Goal: Task Accomplishment & Management: Manage account settings

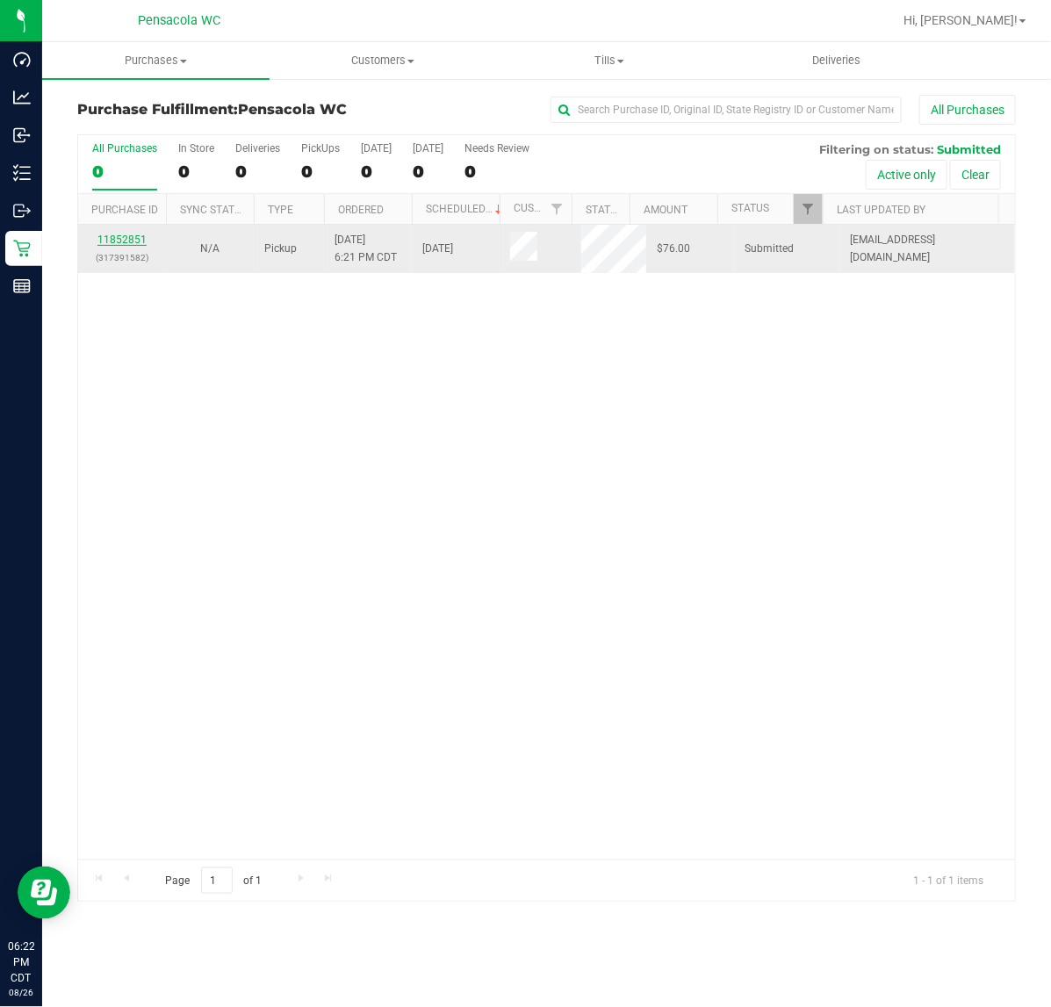
click at [137, 242] on link "11852851" at bounding box center [121, 240] width 49 height 12
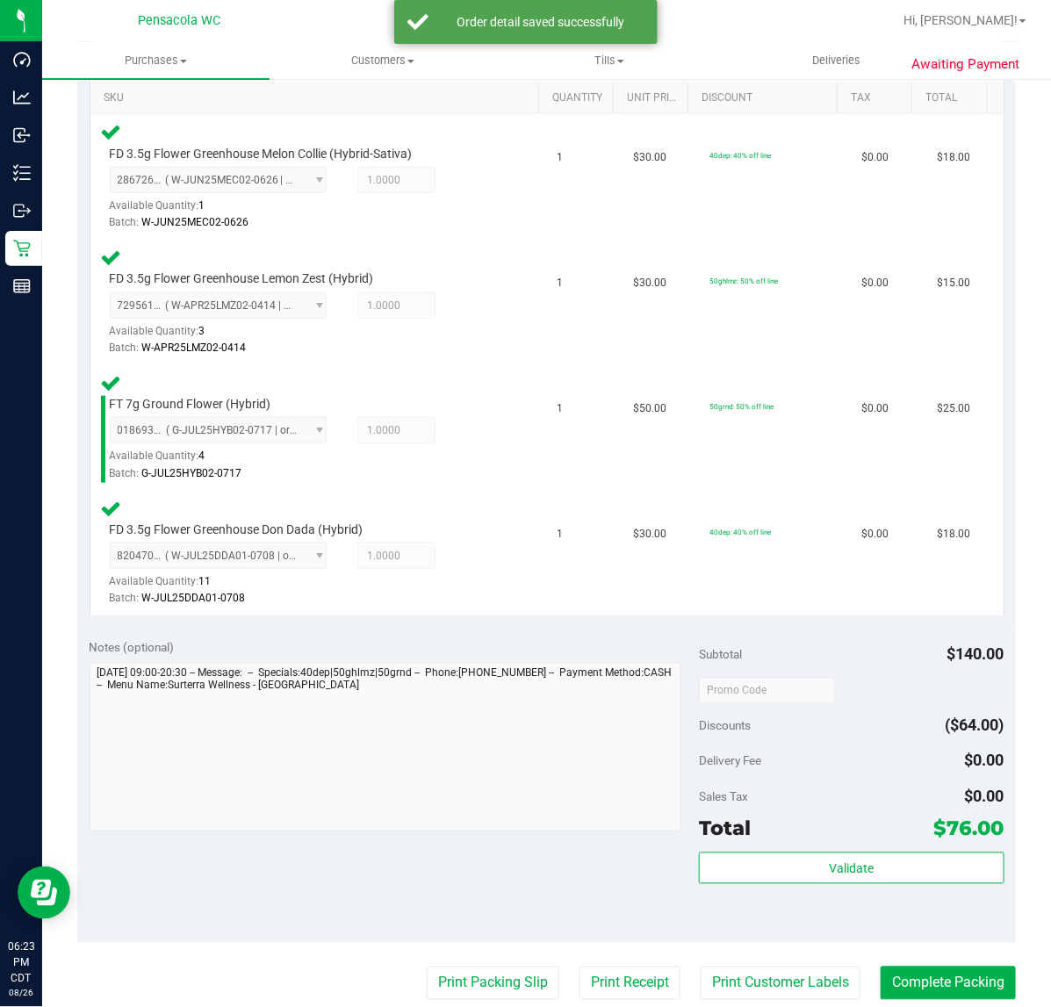
scroll to position [567, 0]
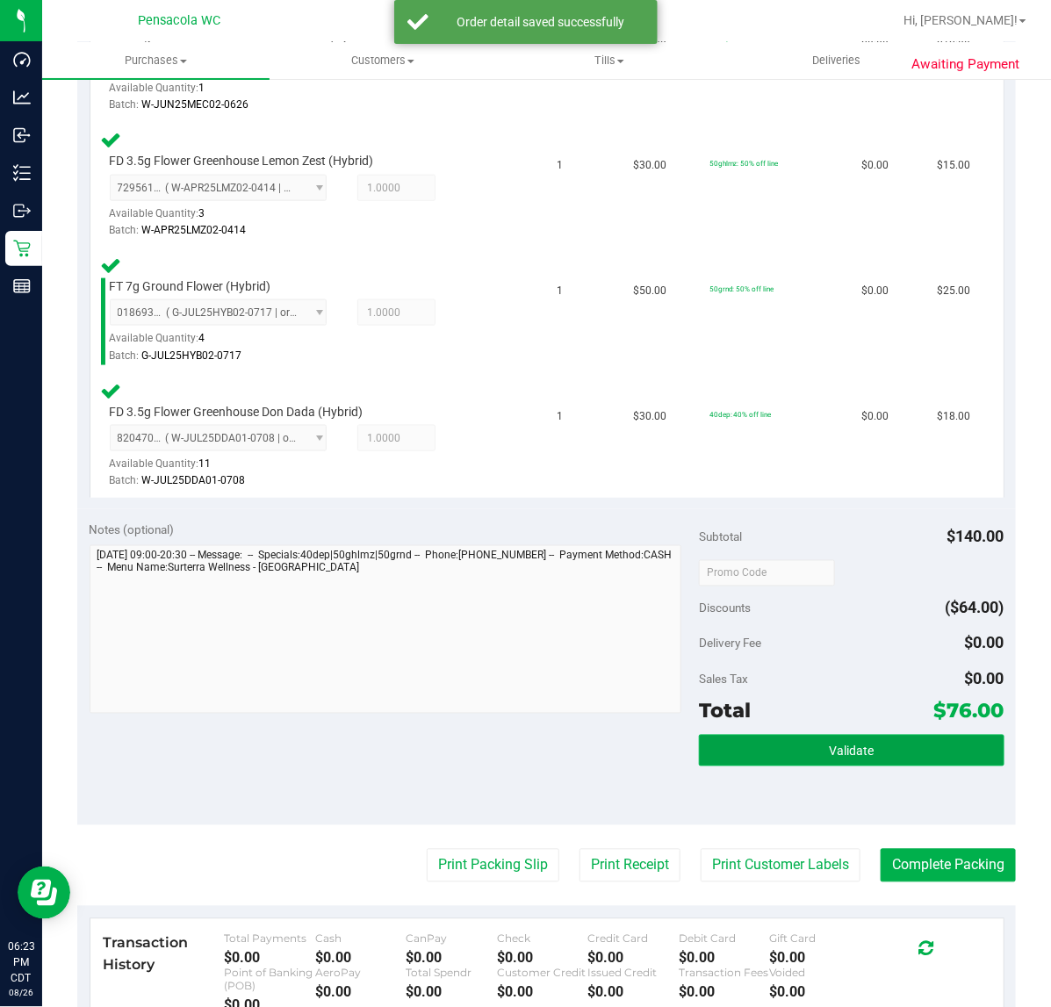
click at [850, 758] on button "Validate" at bounding box center [851, 751] width 305 height 32
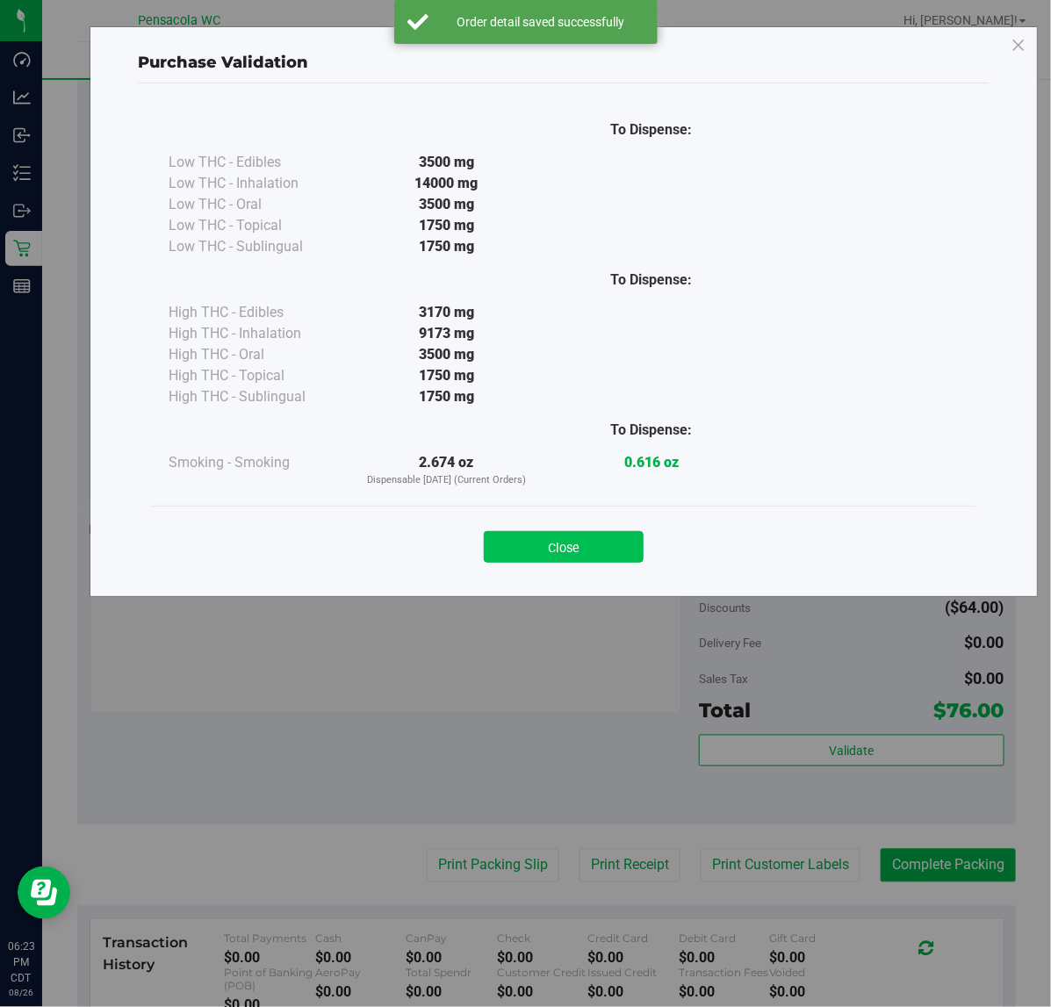
click at [577, 531] on button "Close" at bounding box center [564, 547] width 160 height 32
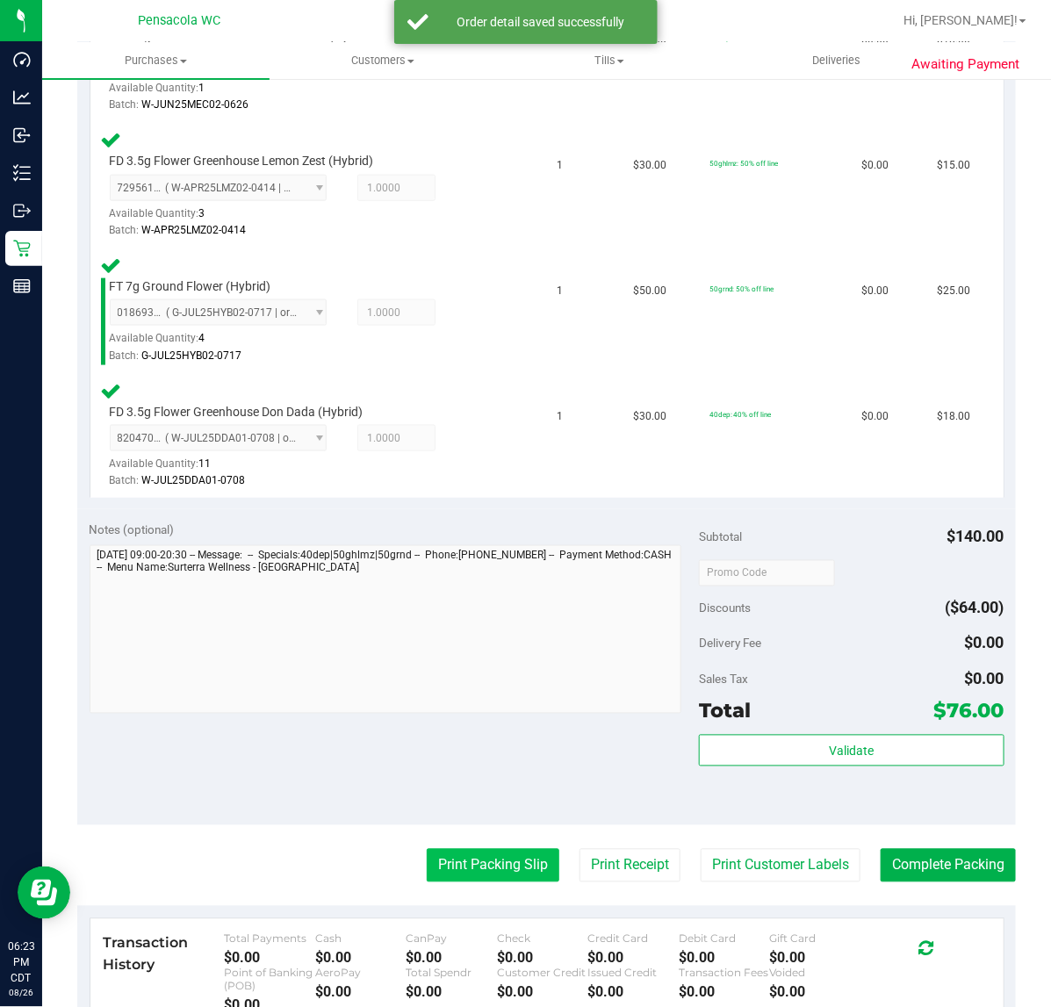
click at [475, 863] on button "Print Packing Slip" at bounding box center [493, 865] width 133 height 33
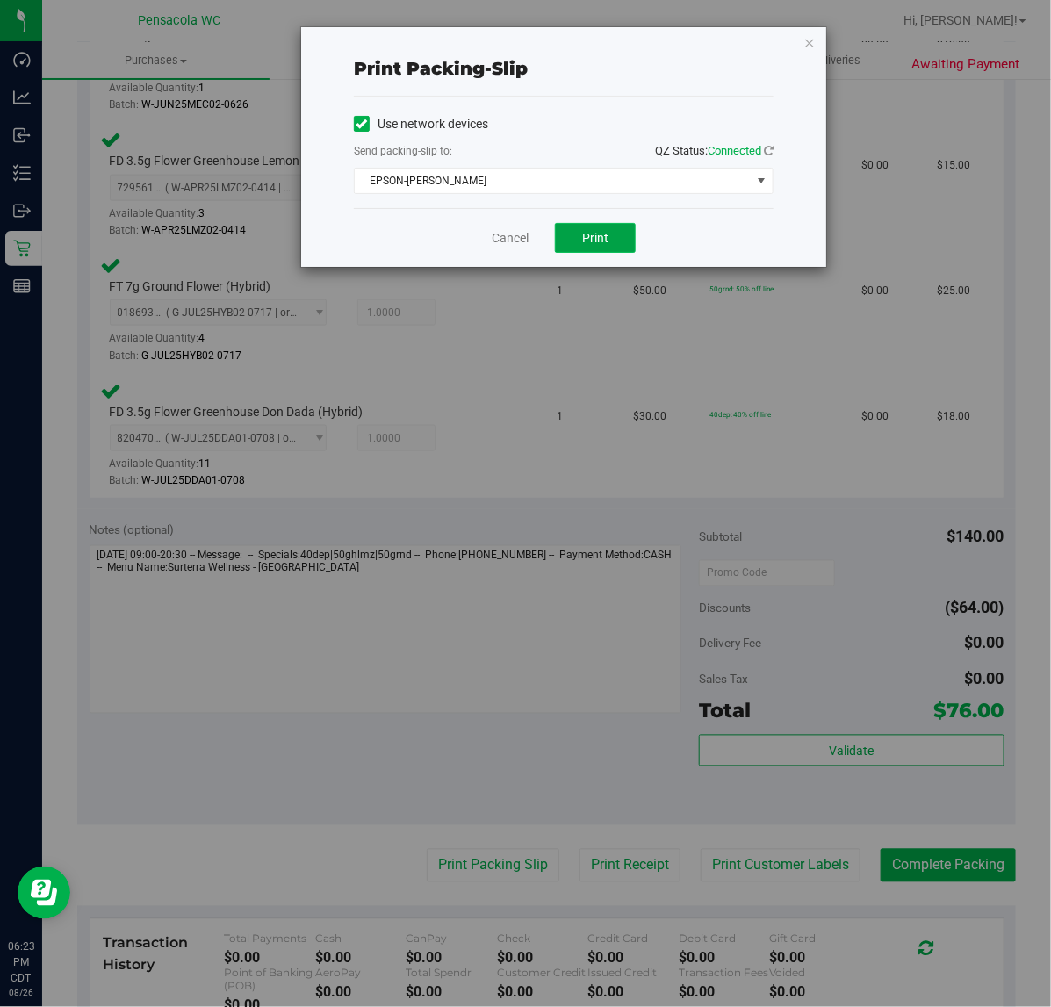
click at [596, 239] on span "Print" at bounding box center [595, 238] width 26 height 14
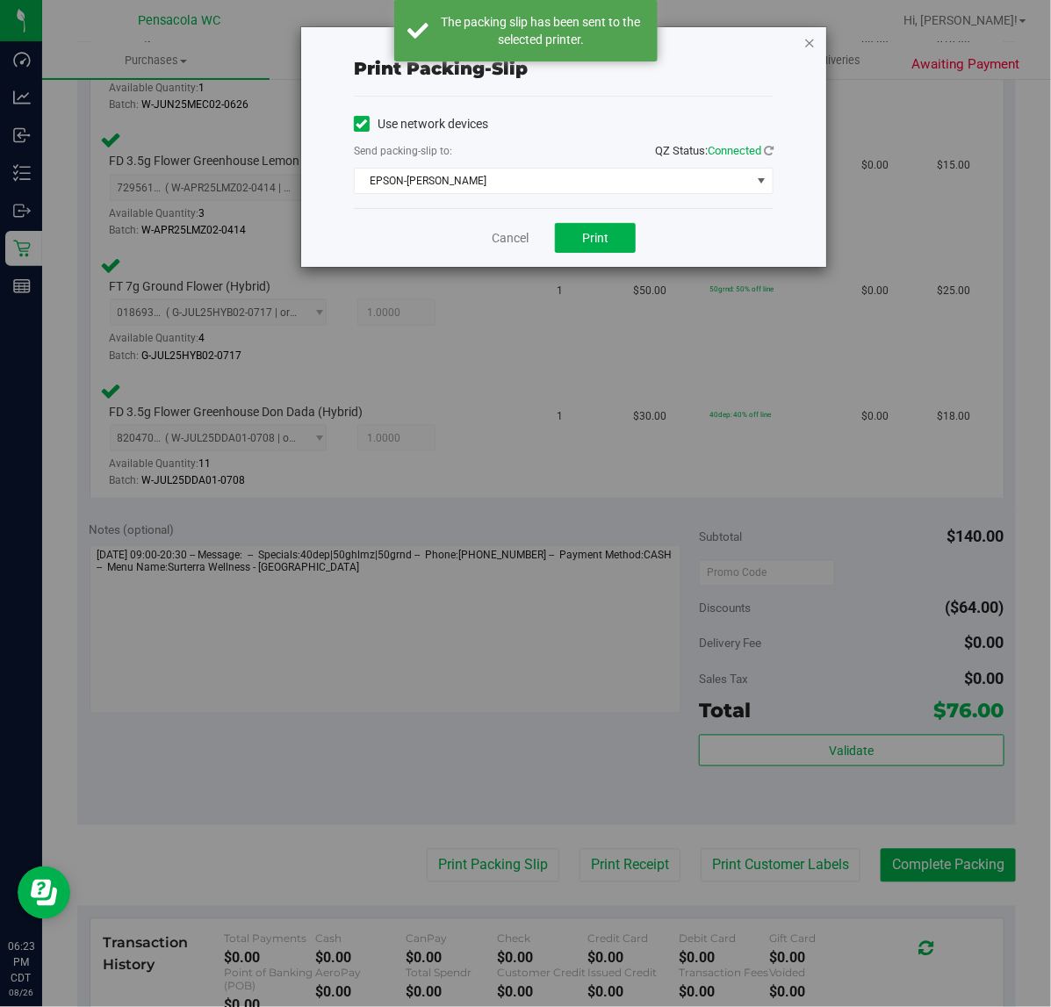
click at [810, 44] on icon "button" at bounding box center [810, 42] width 12 height 21
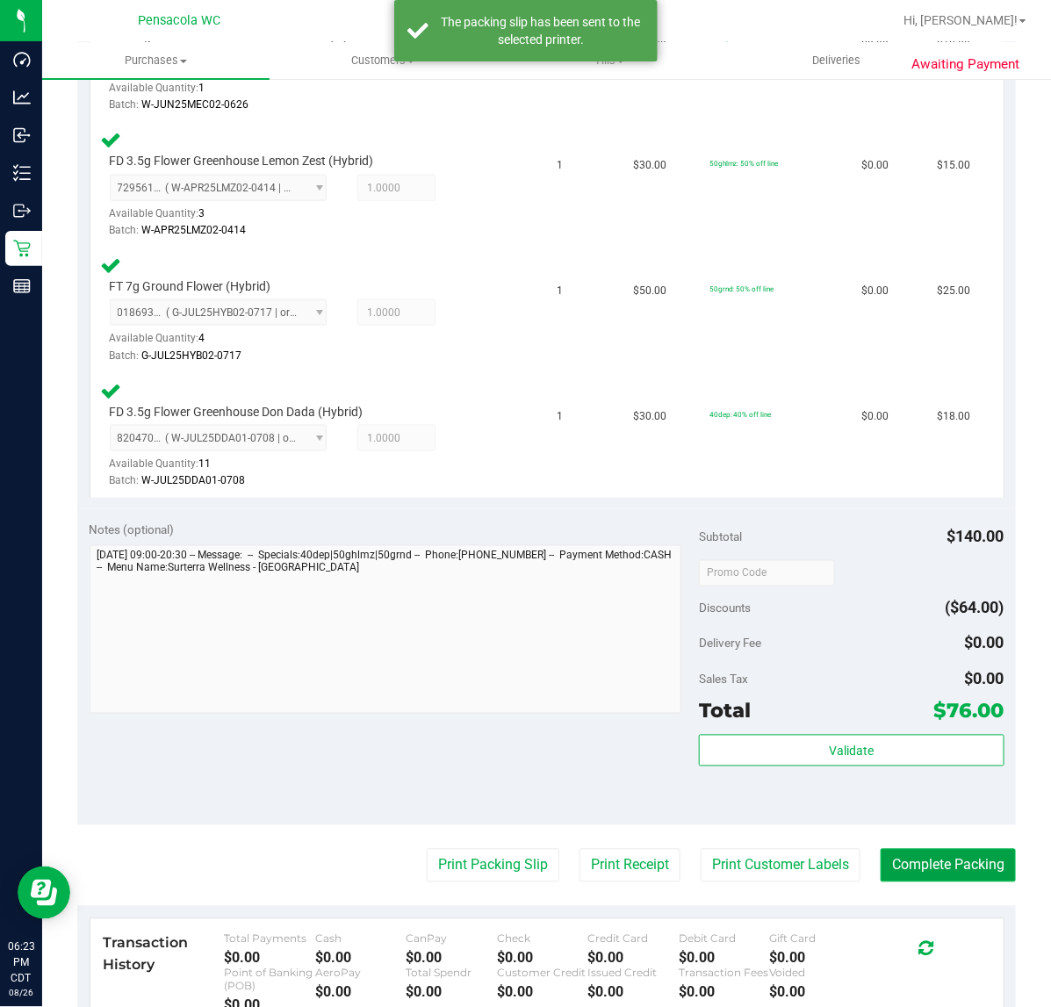
click at [995, 862] on button "Complete Packing" at bounding box center [948, 865] width 135 height 33
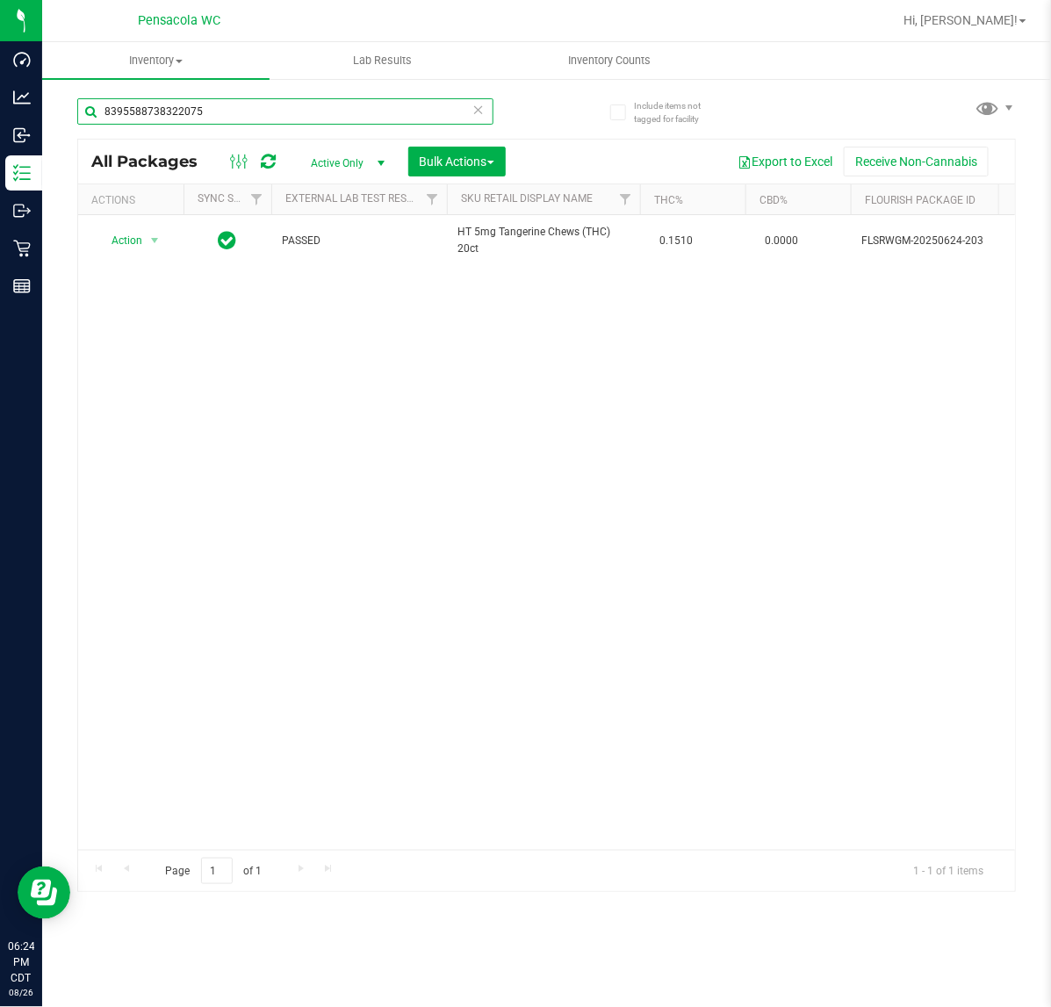
click at [338, 110] on input "8395588738322075" at bounding box center [285, 111] width 416 height 26
type input "1863196780529230"
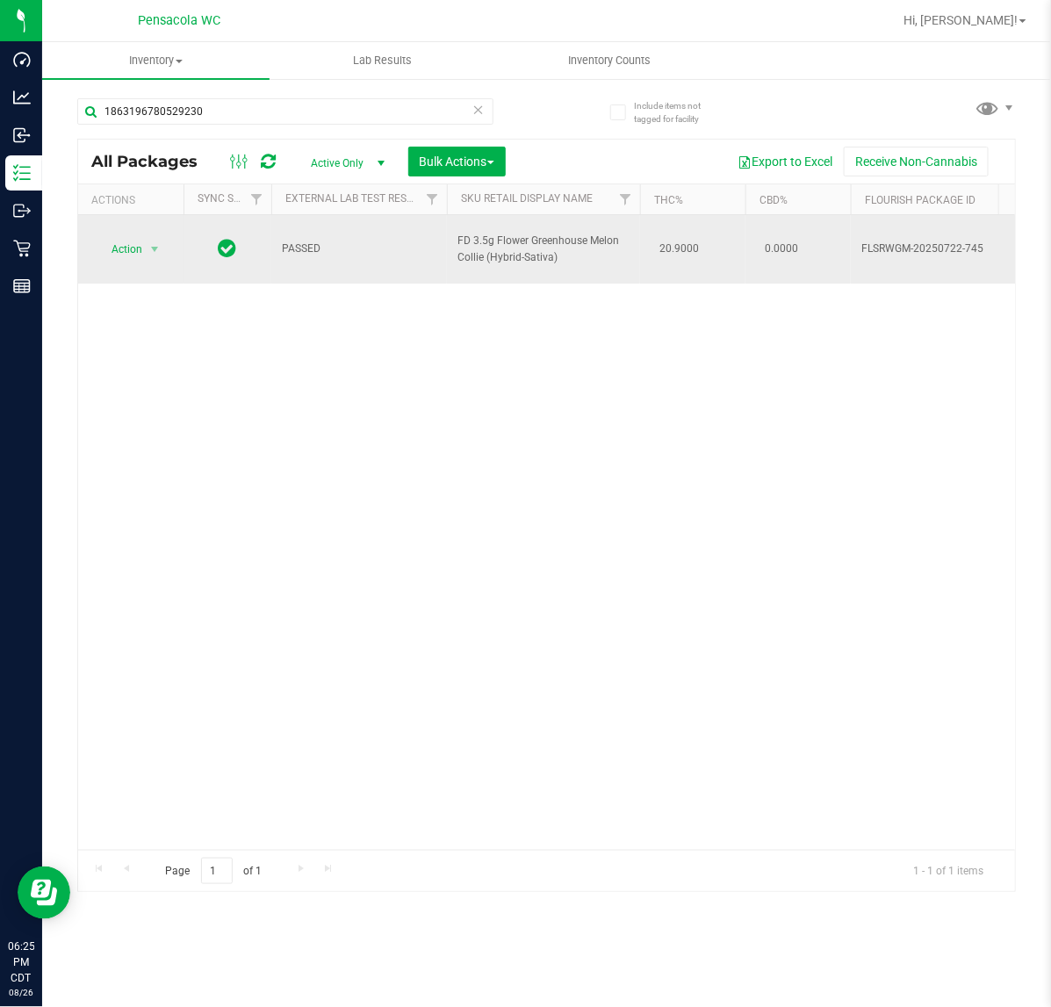
click at [126, 242] on span "Action" at bounding box center [119, 249] width 47 height 25
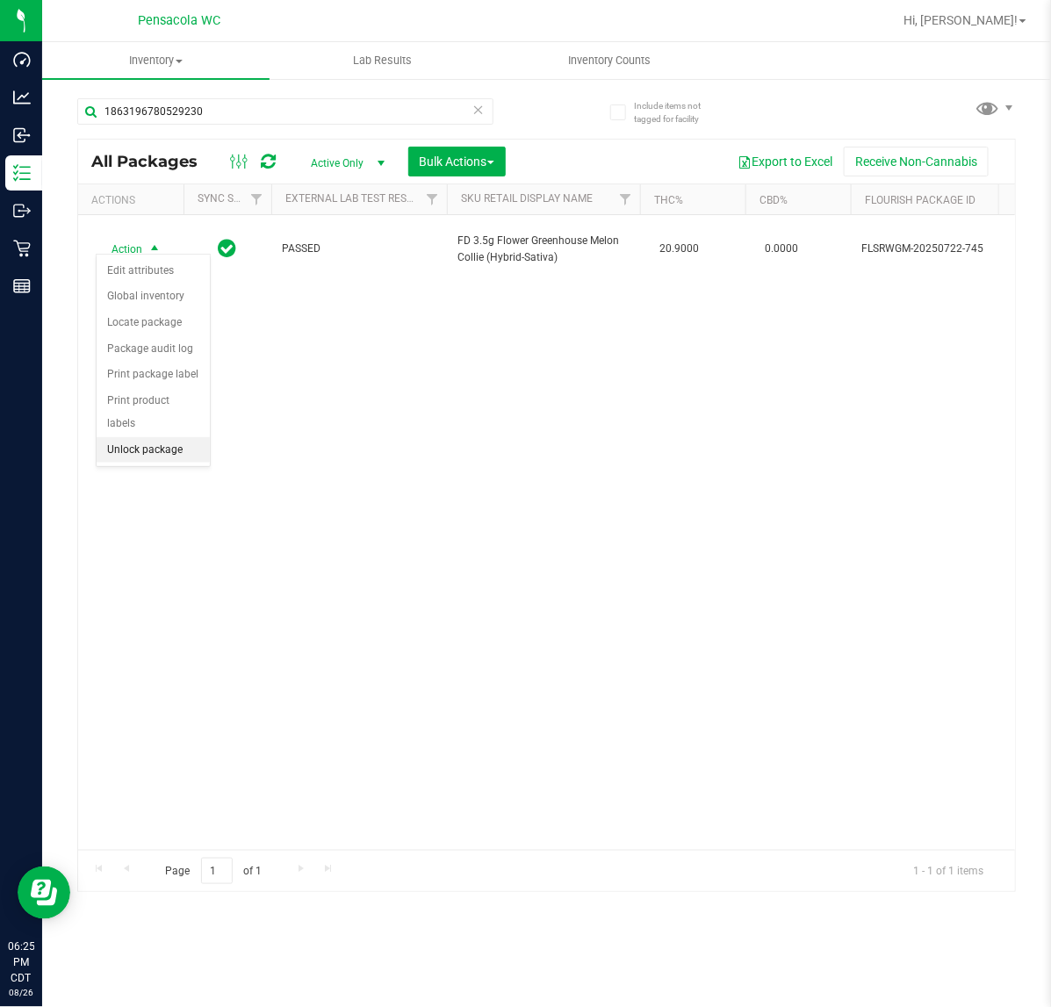
click at [142, 437] on li "Unlock package" at bounding box center [153, 450] width 113 height 26
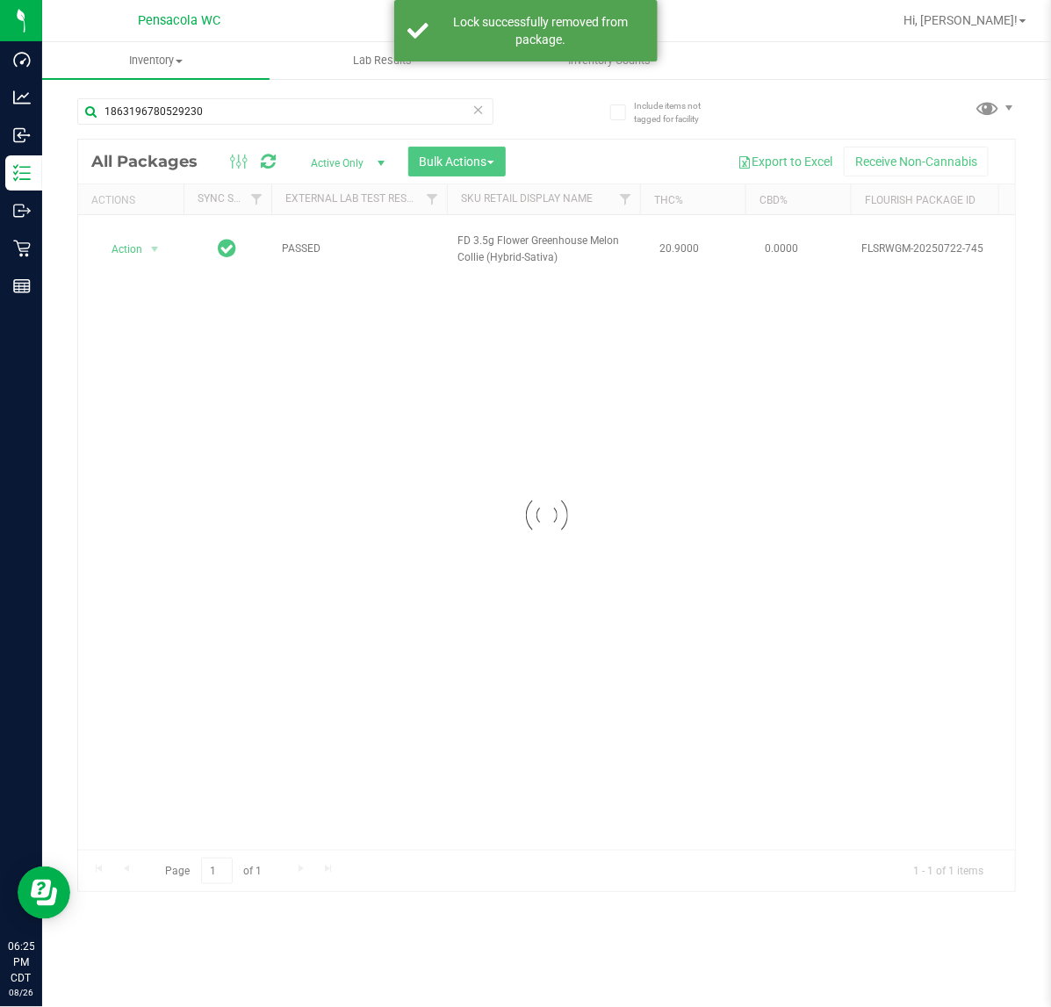
click at [128, 244] on div at bounding box center [546, 516] width 937 height 753
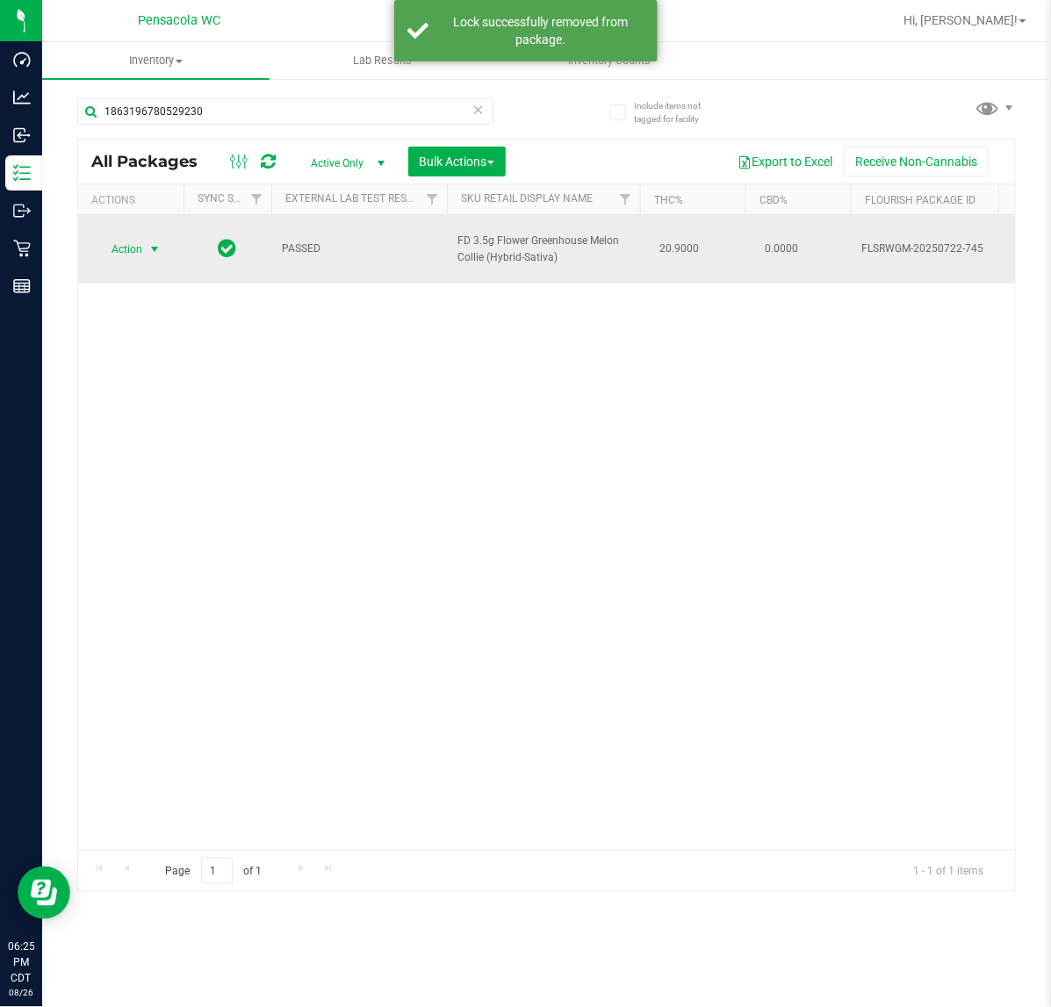
click at [148, 242] on span "select" at bounding box center [155, 249] width 14 height 14
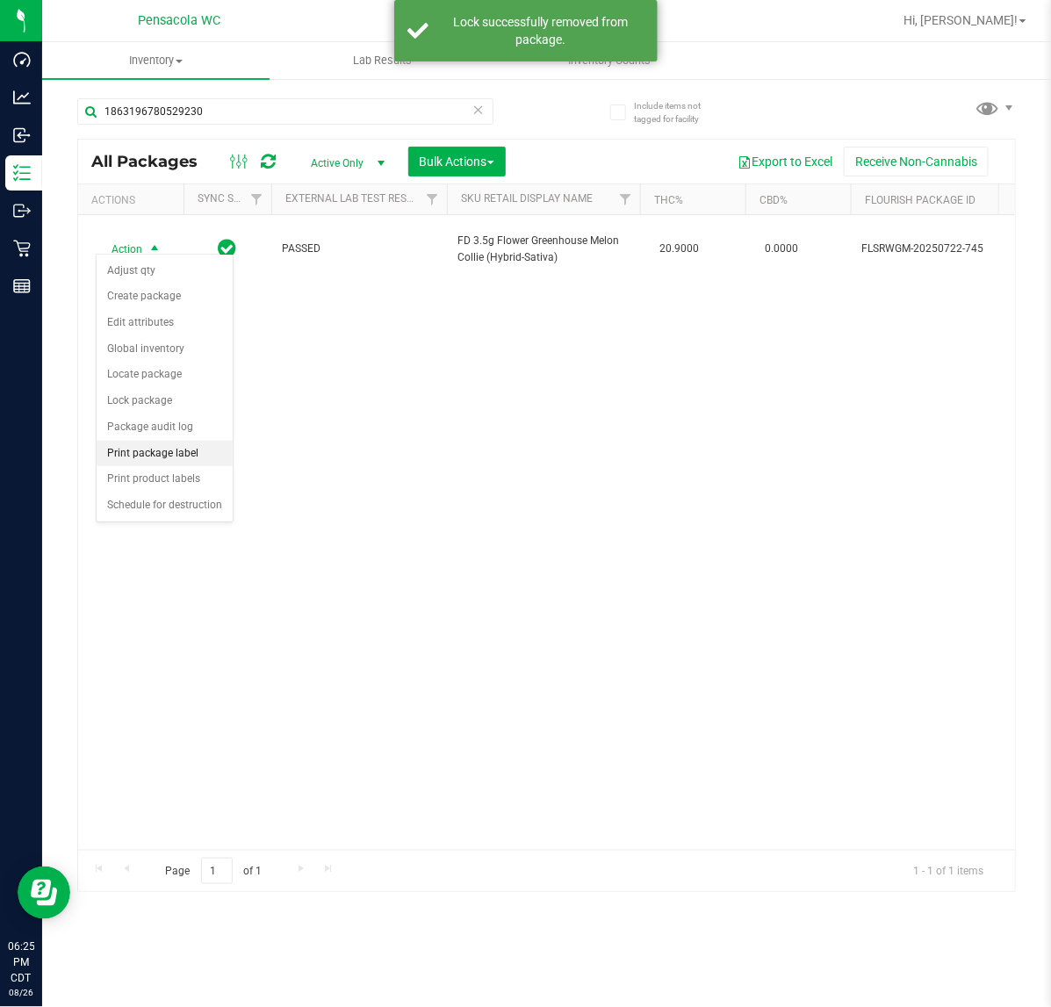
click at [191, 453] on li "Print package label" at bounding box center [165, 454] width 136 height 26
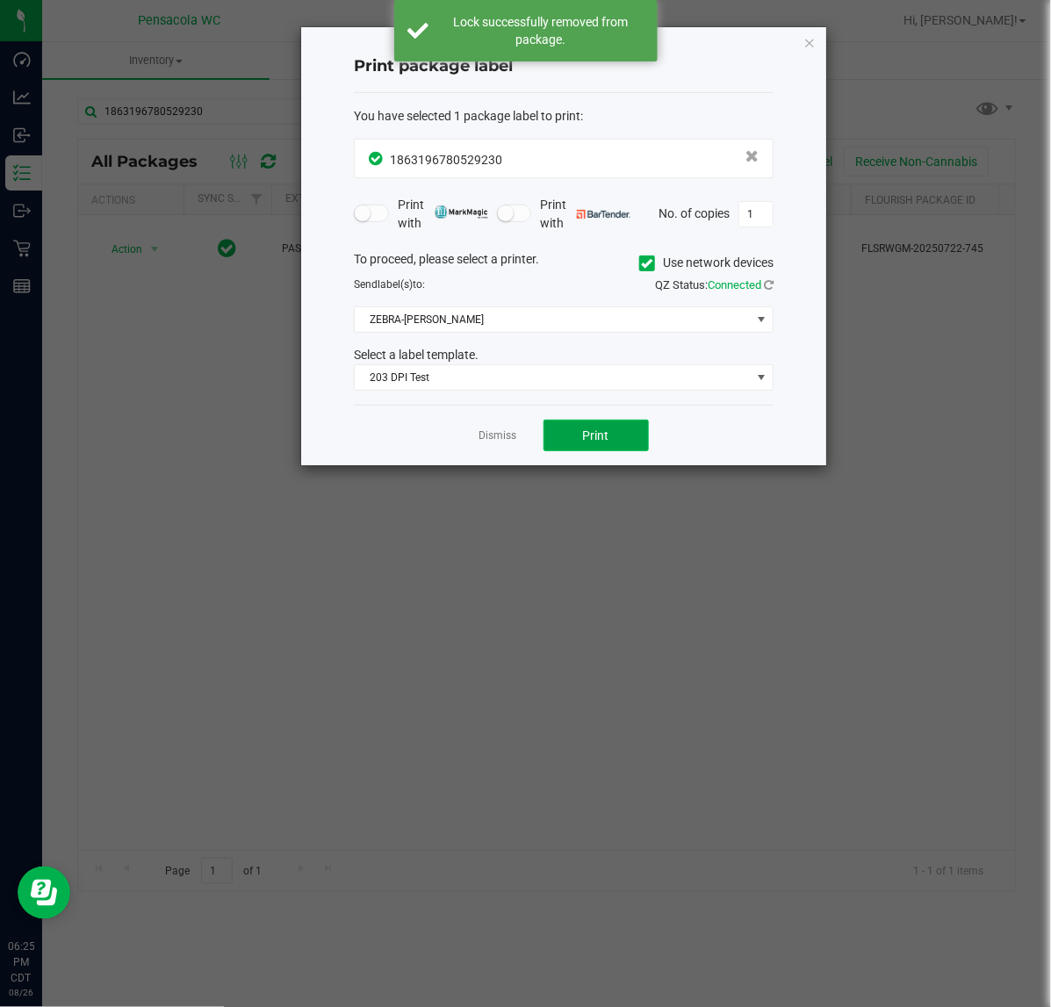
click at [574, 432] on button "Print" at bounding box center [596, 436] width 105 height 32
click at [834, 50] on ngb-modal-window "Print package label You have selected 1 package label to print : 18631967805292…" at bounding box center [532, 503] width 1065 height 1007
click at [810, 46] on icon "button" at bounding box center [810, 42] width 12 height 21
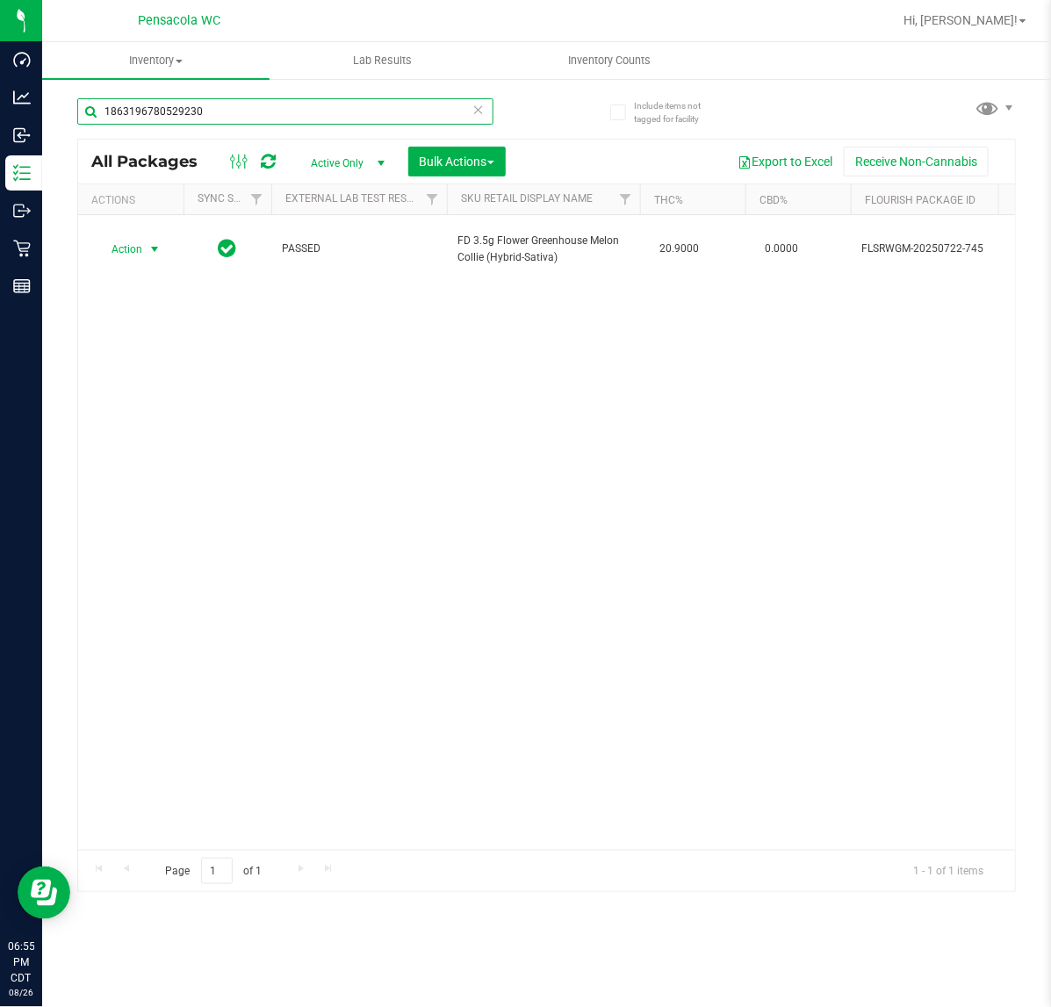
click at [208, 115] on input "1863196780529230" at bounding box center [285, 111] width 416 height 26
type input "l"
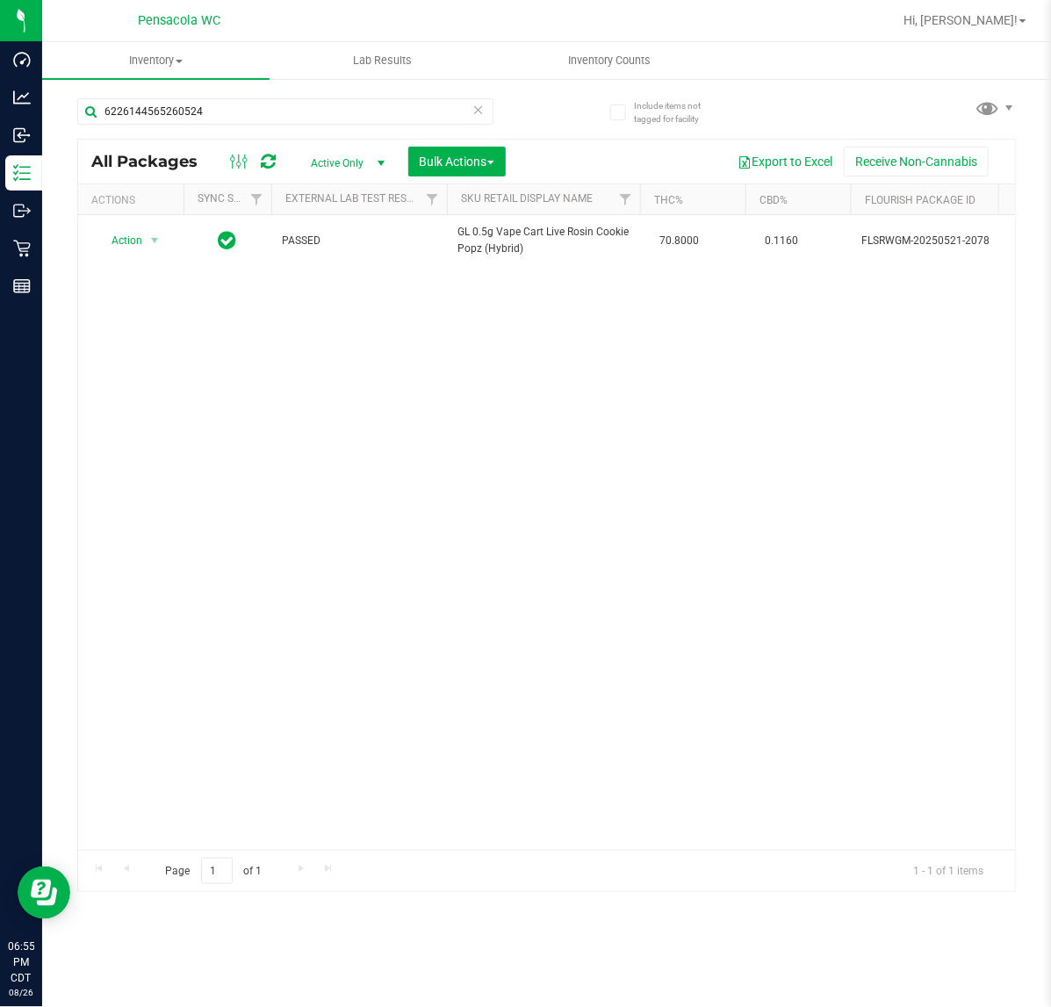
drag, startPoint x: 546, startPoint y: 255, endPoint x: 401, endPoint y: 206, distance: 152.8
click at [451, 225] on td "GL 0.5g Vape Cart Live Rosin Cookie Popz (Hybrid)" at bounding box center [543, 240] width 193 height 51
copy span "GL 0.5g Vape Cart Live Rosin Cookie Popz (Hybrid)"
click at [437, 119] on input "6226144565260524" at bounding box center [285, 111] width 416 height 26
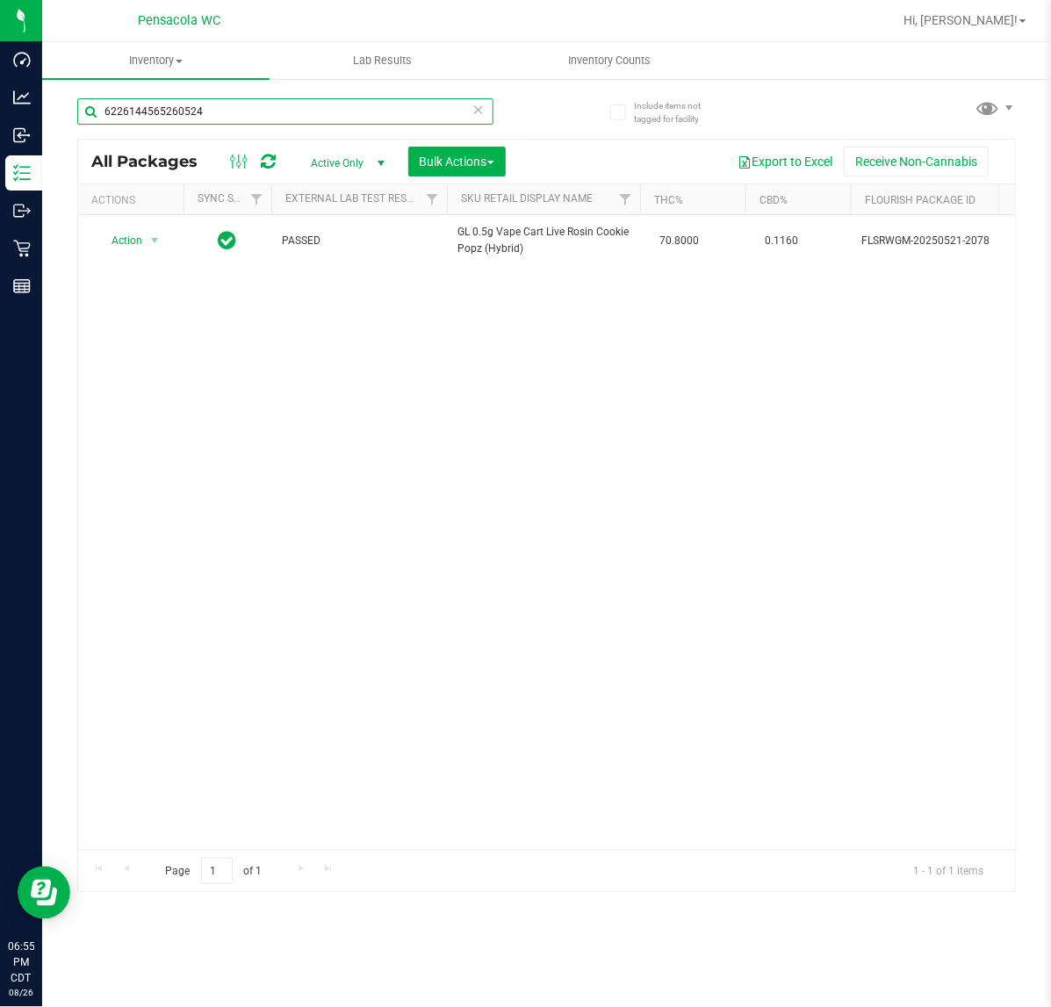
paste input "GL 0.5g Vape Cart Live Rosin Cookie Popz (Hybrid)"
type input "GL 0.5g Vape Cart Live Rosin Cookie Popz (Hybrid)"
click at [639, 446] on div "Action Action Adjust qty Create package Edit attributes Global inventory Locate…" at bounding box center [546, 532] width 937 height 635
drag, startPoint x: 354, startPoint y: 112, endPoint x: -928, endPoint y: 139, distance: 1282.7
click at [0, 139] on html "Dashboard Analytics Inbound Inventory Outbound Retail Reports 07:04 PM CDT [DAT…" at bounding box center [525, 503] width 1051 height 1007
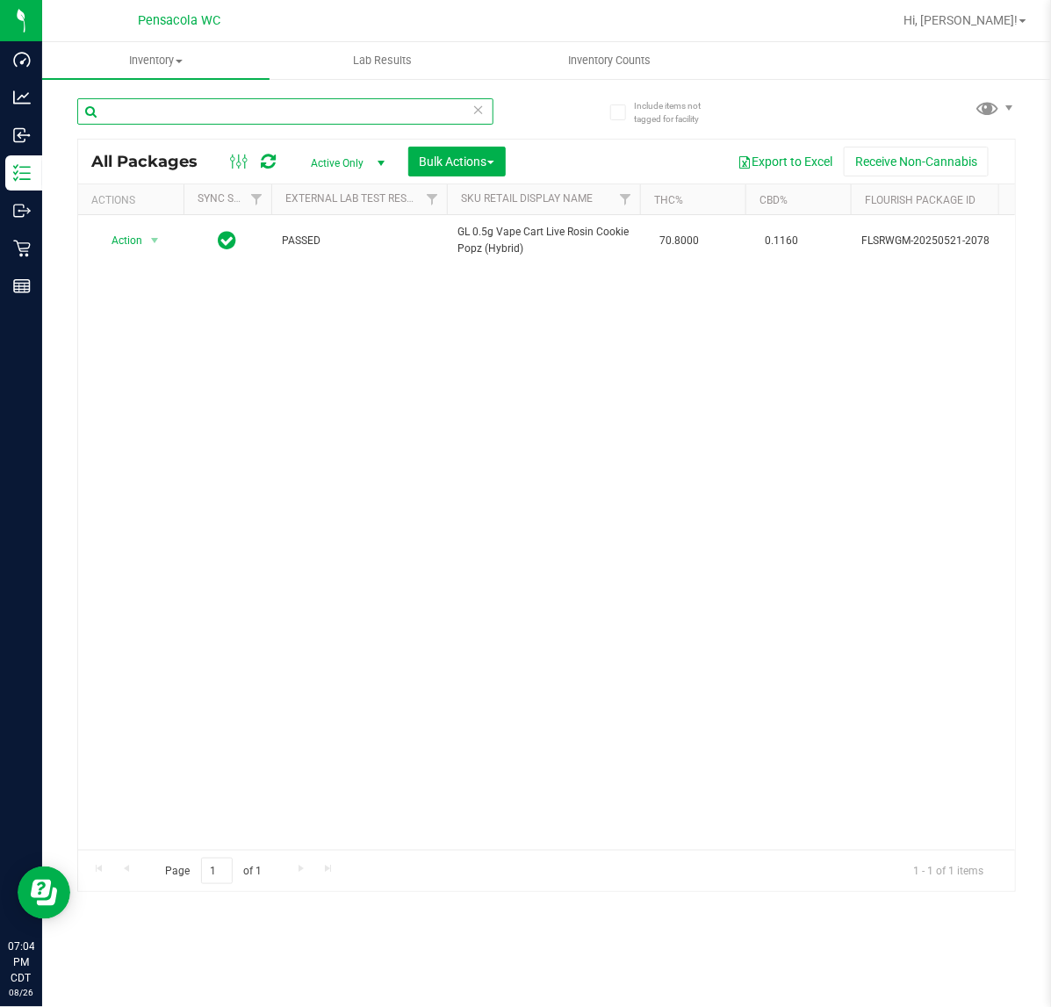
click at [132, 111] on input "text" at bounding box center [285, 111] width 416 height 26
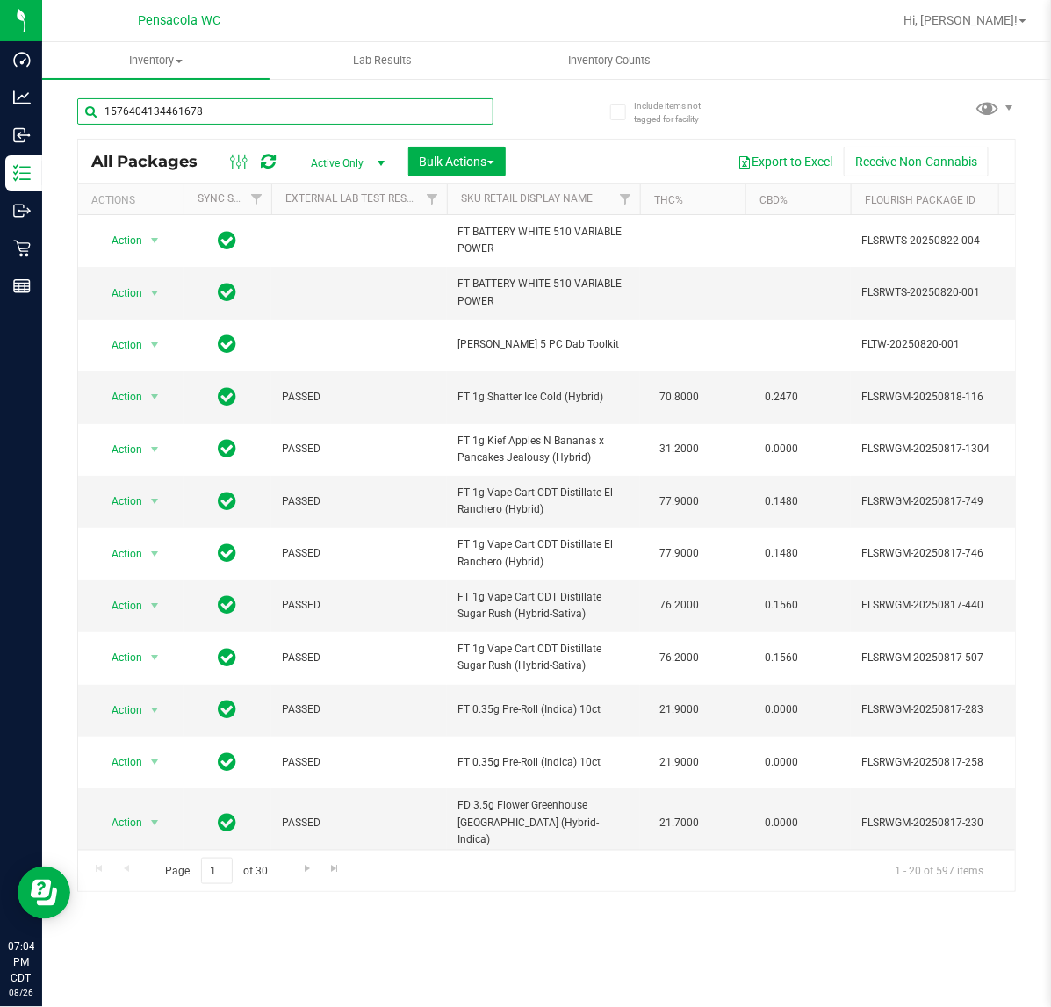
type input "1576404134461678"
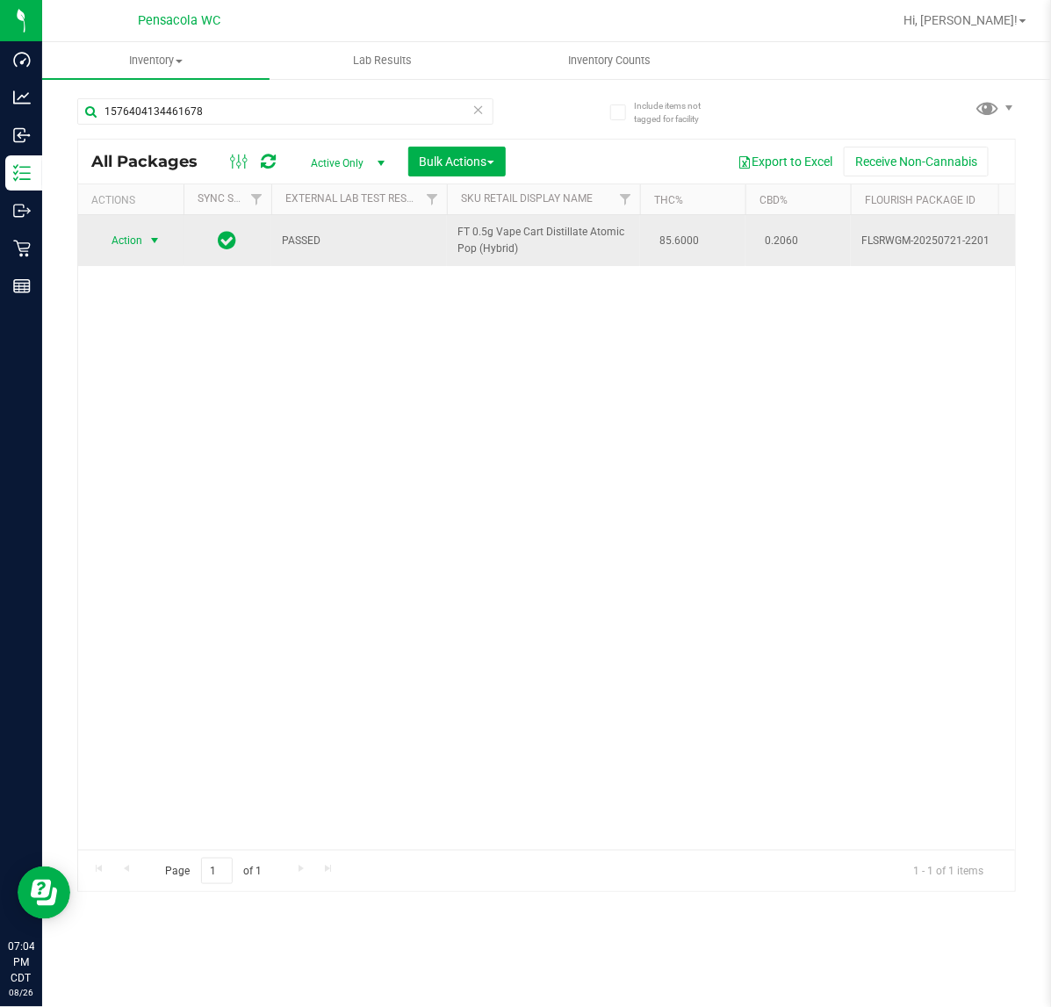
click at [155, 240] on span "select" at bounding box center [155, 241] width 14 height 14
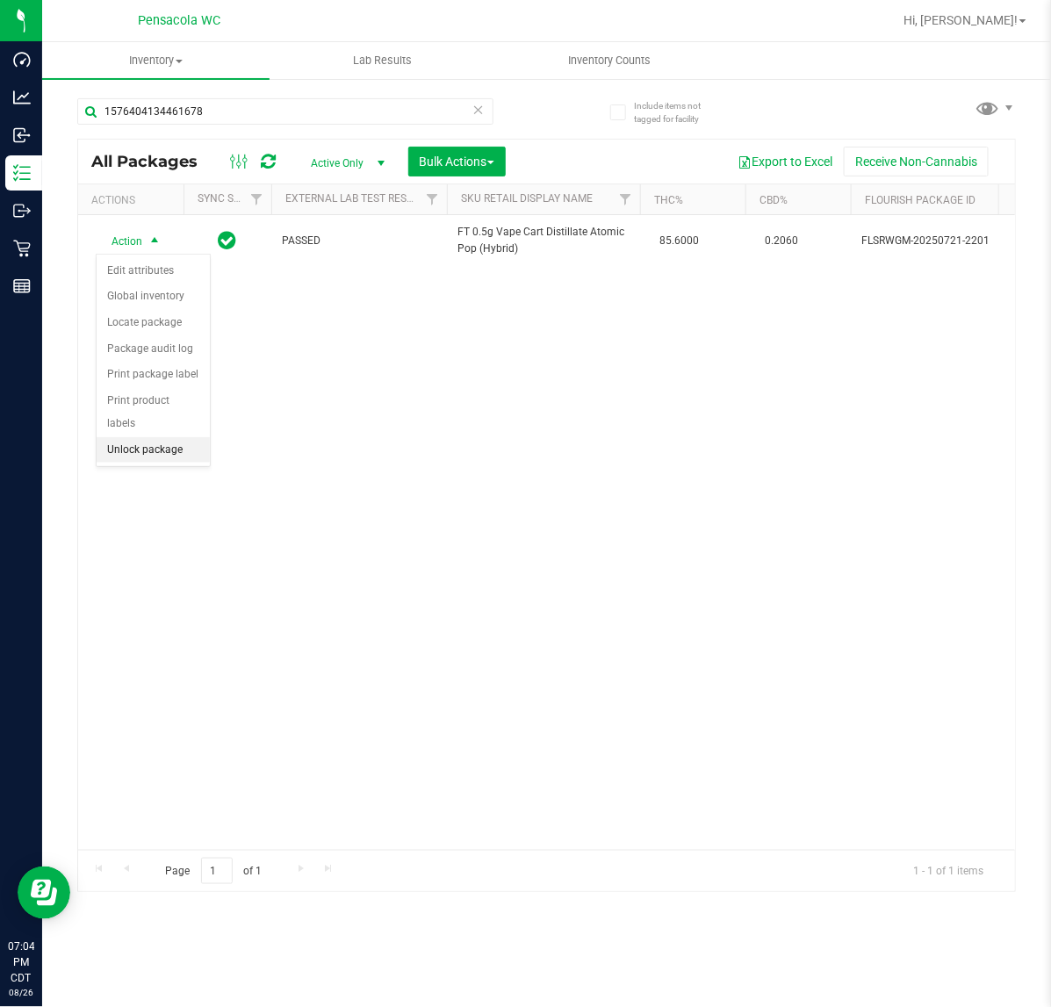
click at [148, 437] on li "Unlock package" at bounding box center [153, 450] width 113 height 26
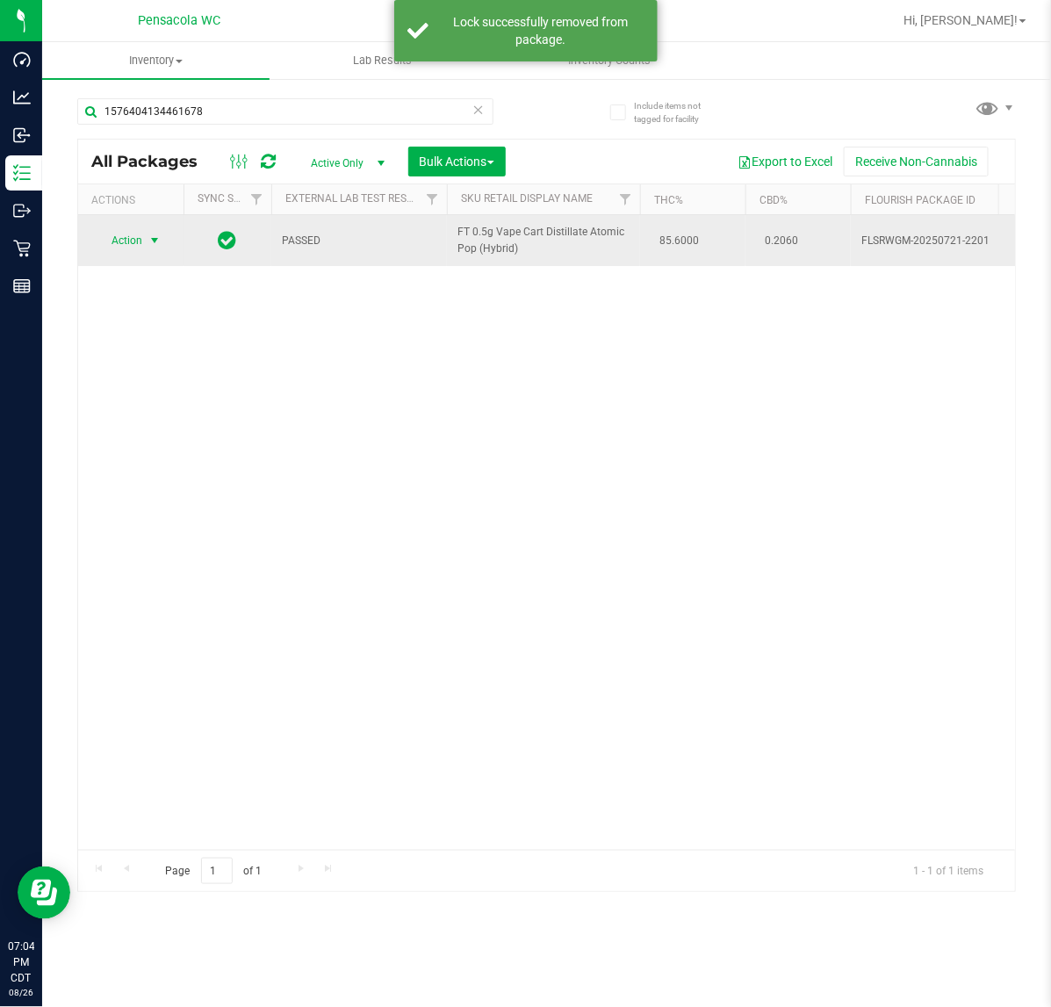
click at [155, 242] on span "select" at bounding box center [155, 241] width 14 height 14
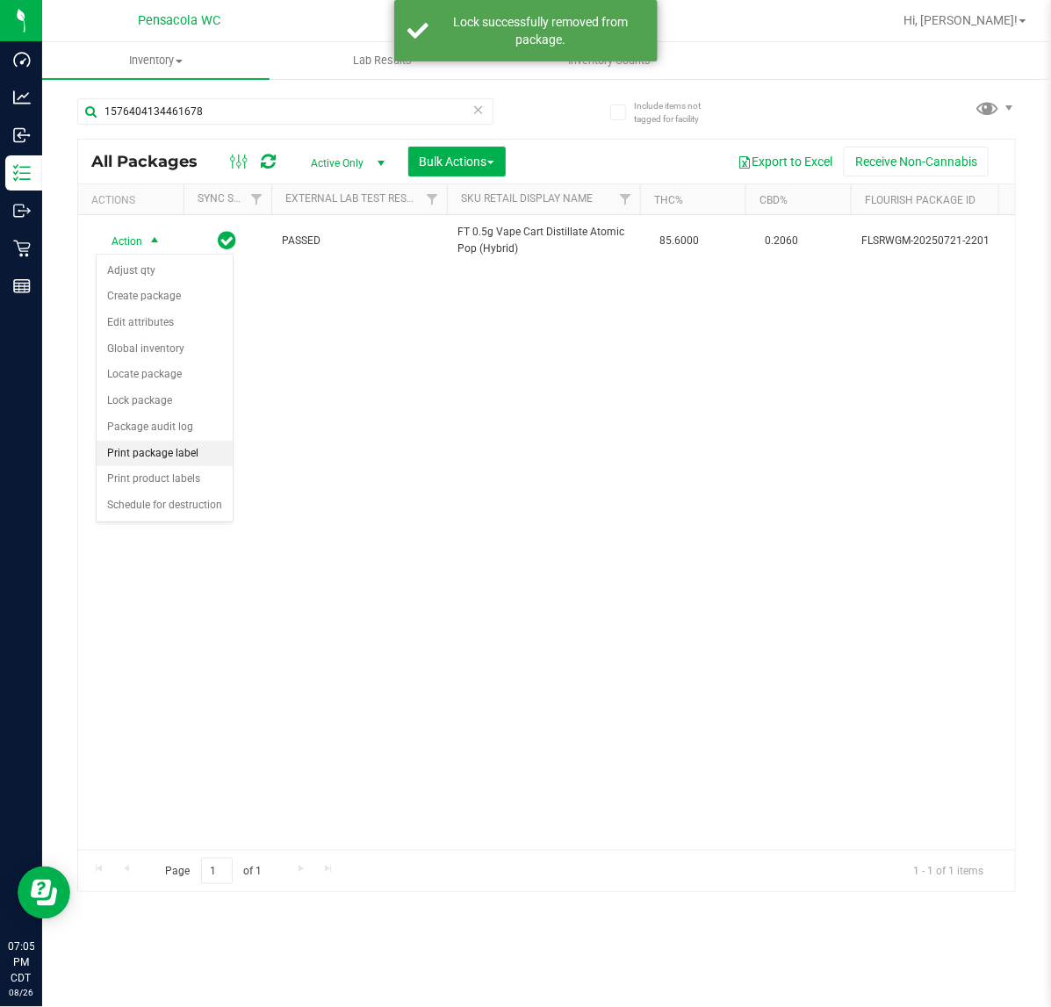
click at [199, 459] on li "Print package label" at bounding box center [165, 454] width 136 height 26
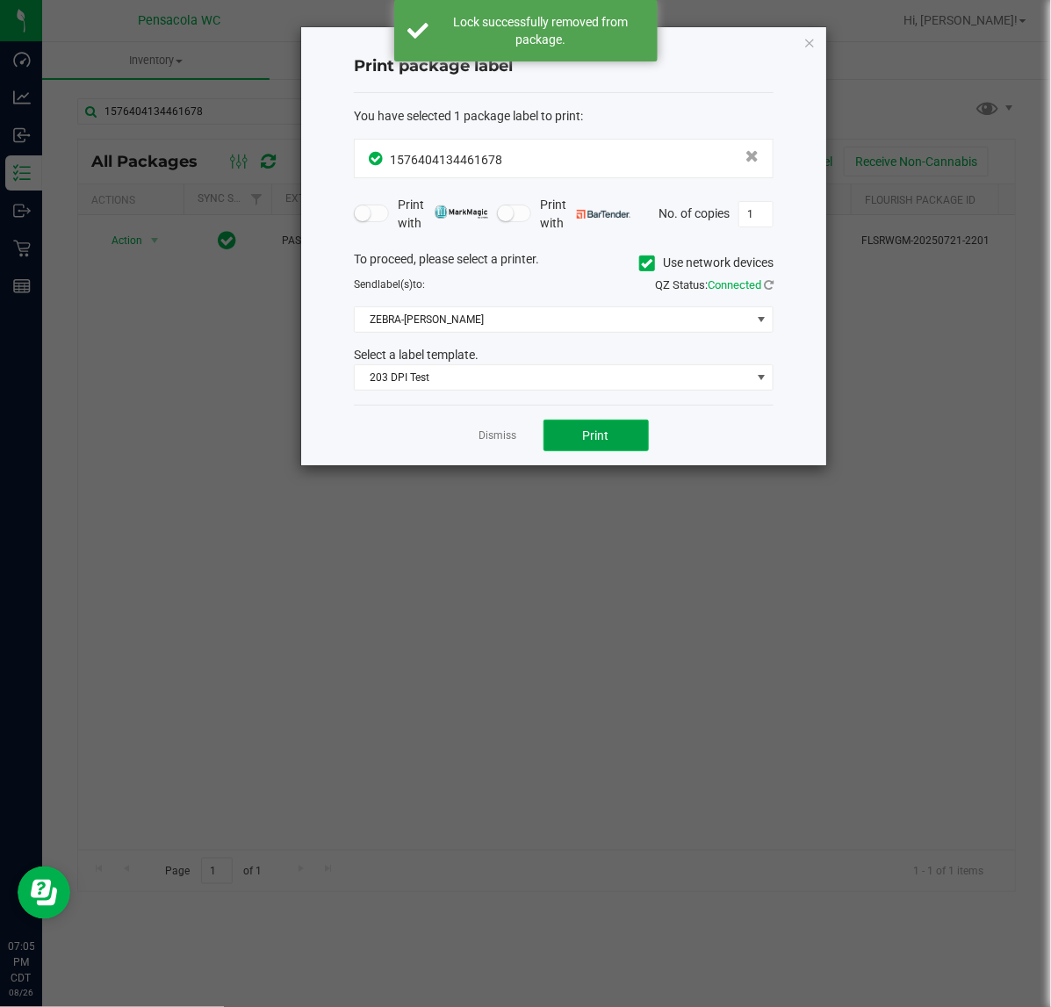
click at [616, 446] on button "Print" at bounding box center [596, 436] width 105 height 32
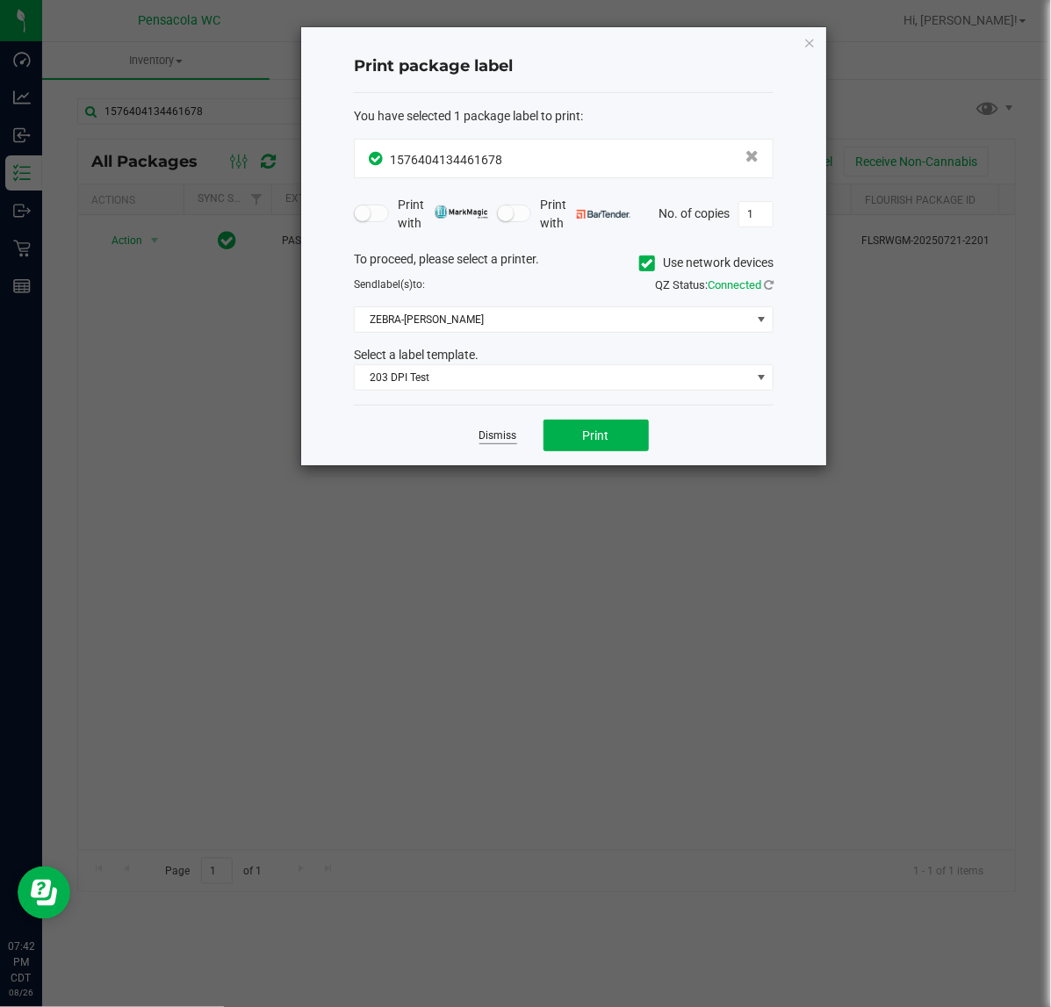
click at [495, 430] on link "Dismiss" at bounding box center [499, 436] width 38 height 15
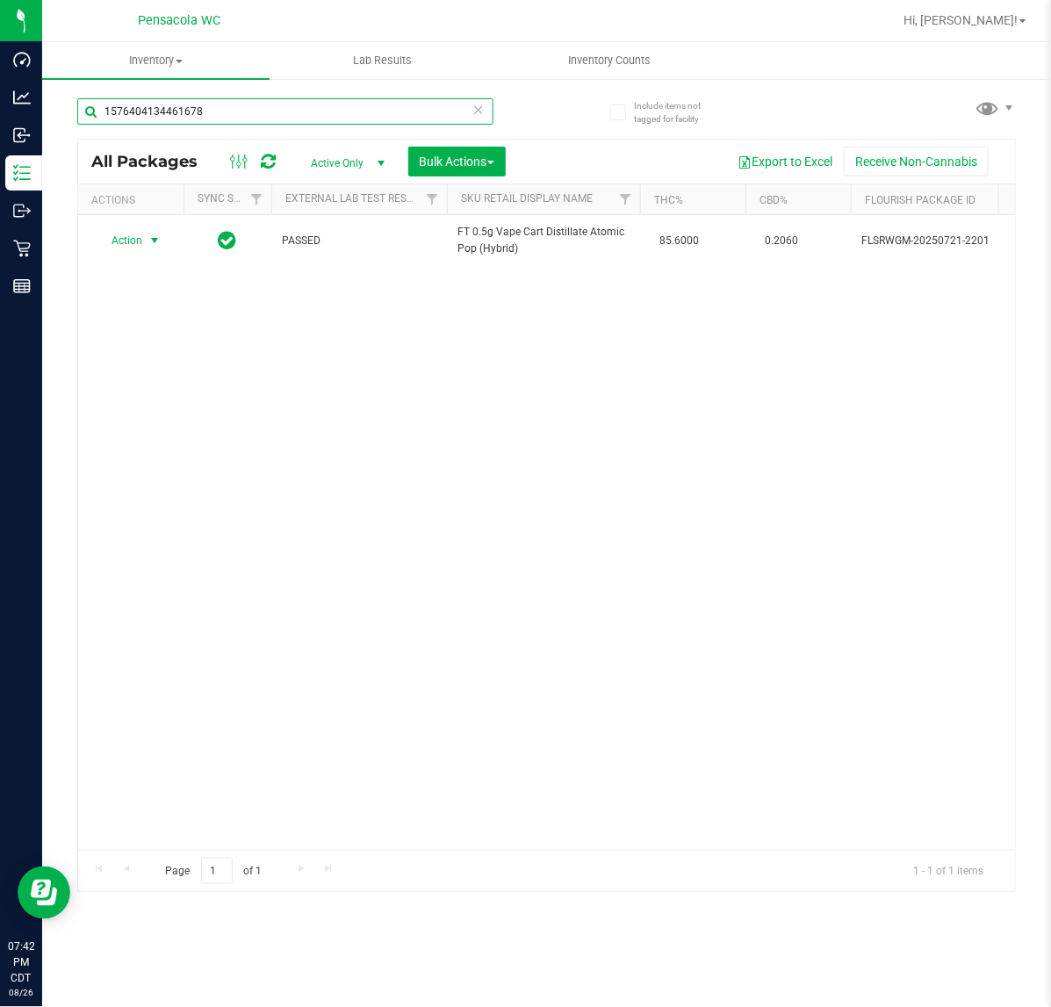
click at [260, 112] on input "1576404134461678" at bounding box center [285, 111] width 416 height 26
type input "1"
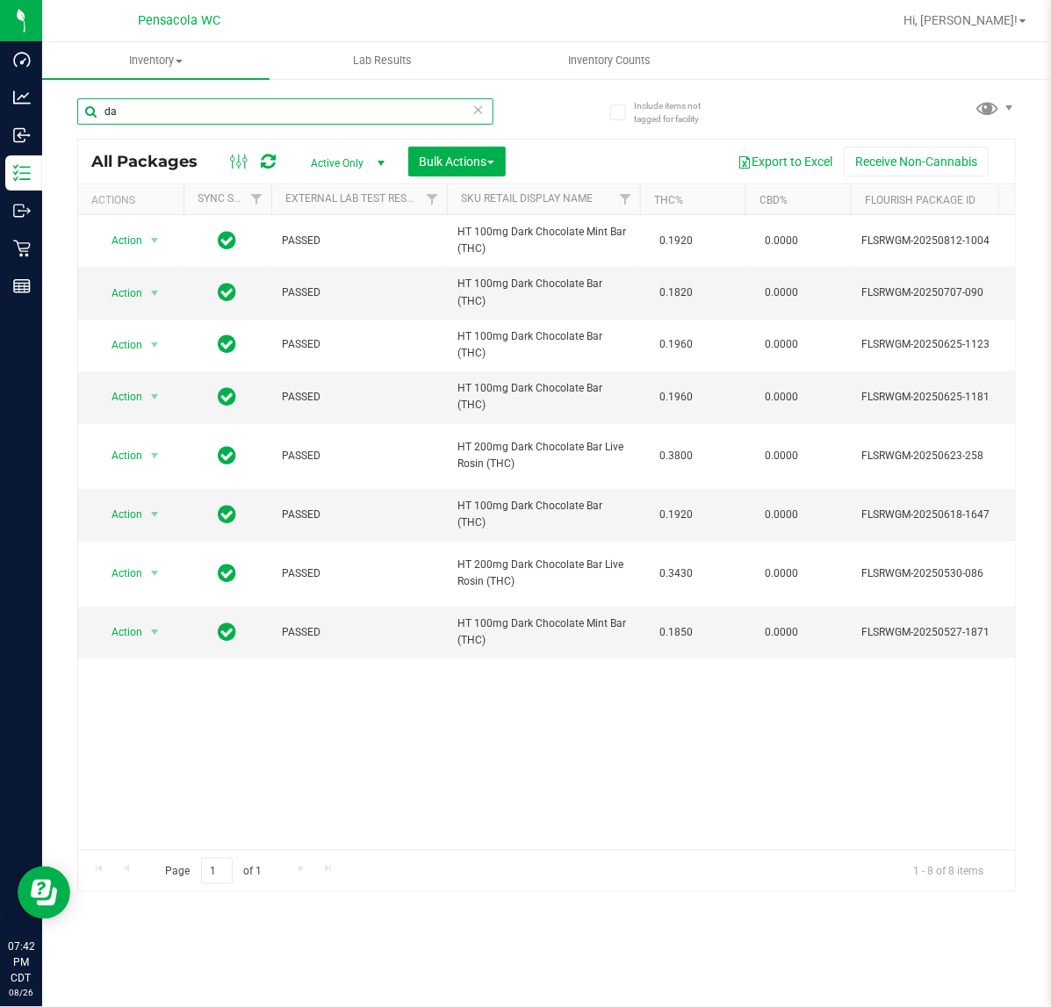
type input "d"
type input "peppermint"
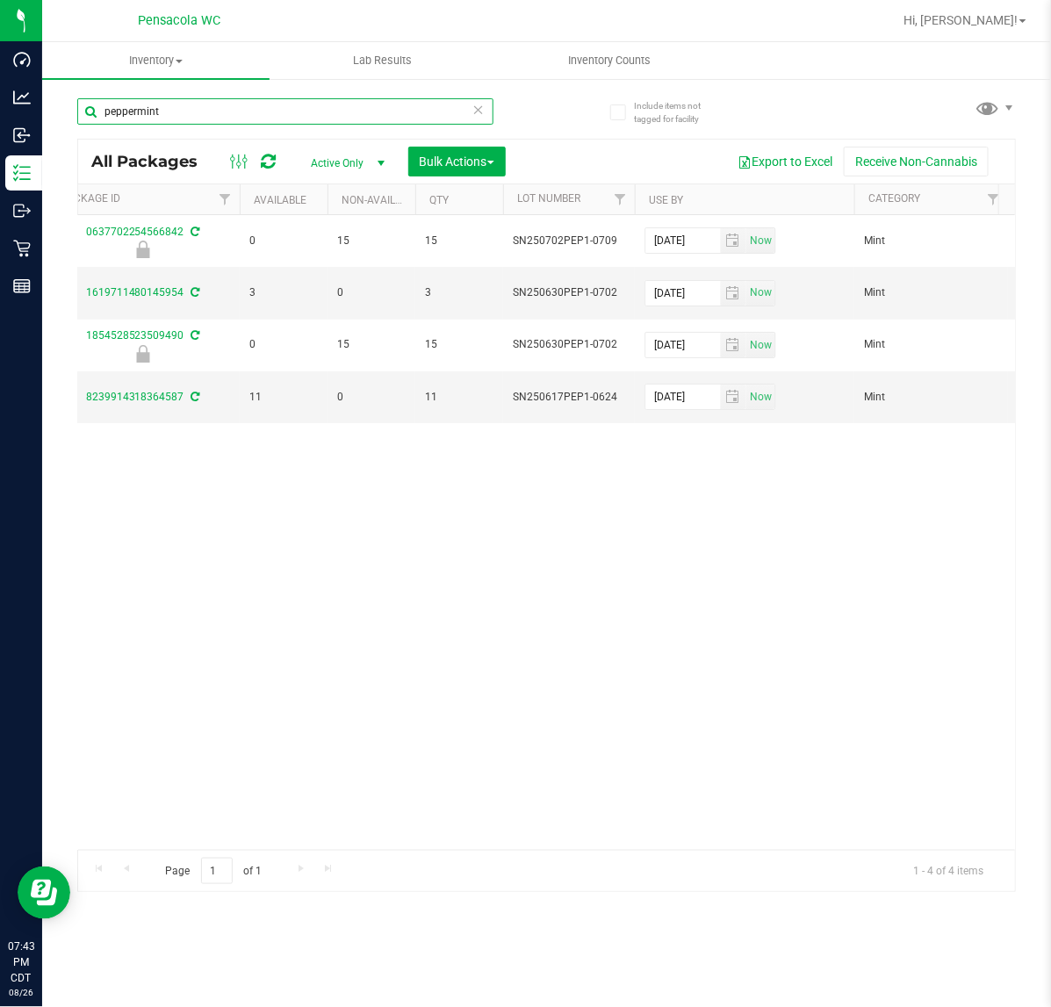
scroll to position [0, 843]
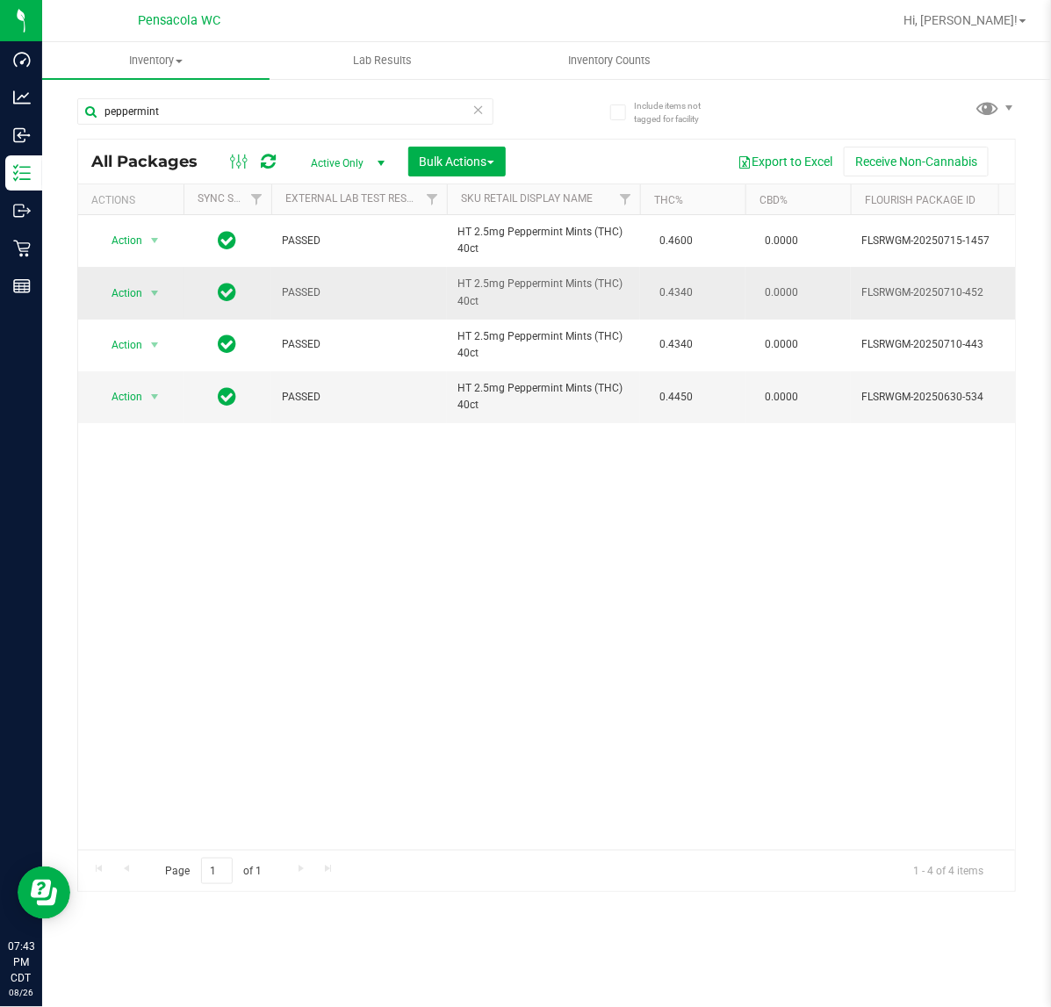
drag, startPoint x: 125, startPoint y: 278, endPoint x: 126, endPoint y: 286, distance: 8.8
click at [125, 282] on td "Action Action Adjust qty Create package Edit attributes Global inventory Locate…" at bounding box center [130, 293] width 105 height 52
click at [126, 286] on span "Action" at bounding box center [119, 293] width 47 height 25
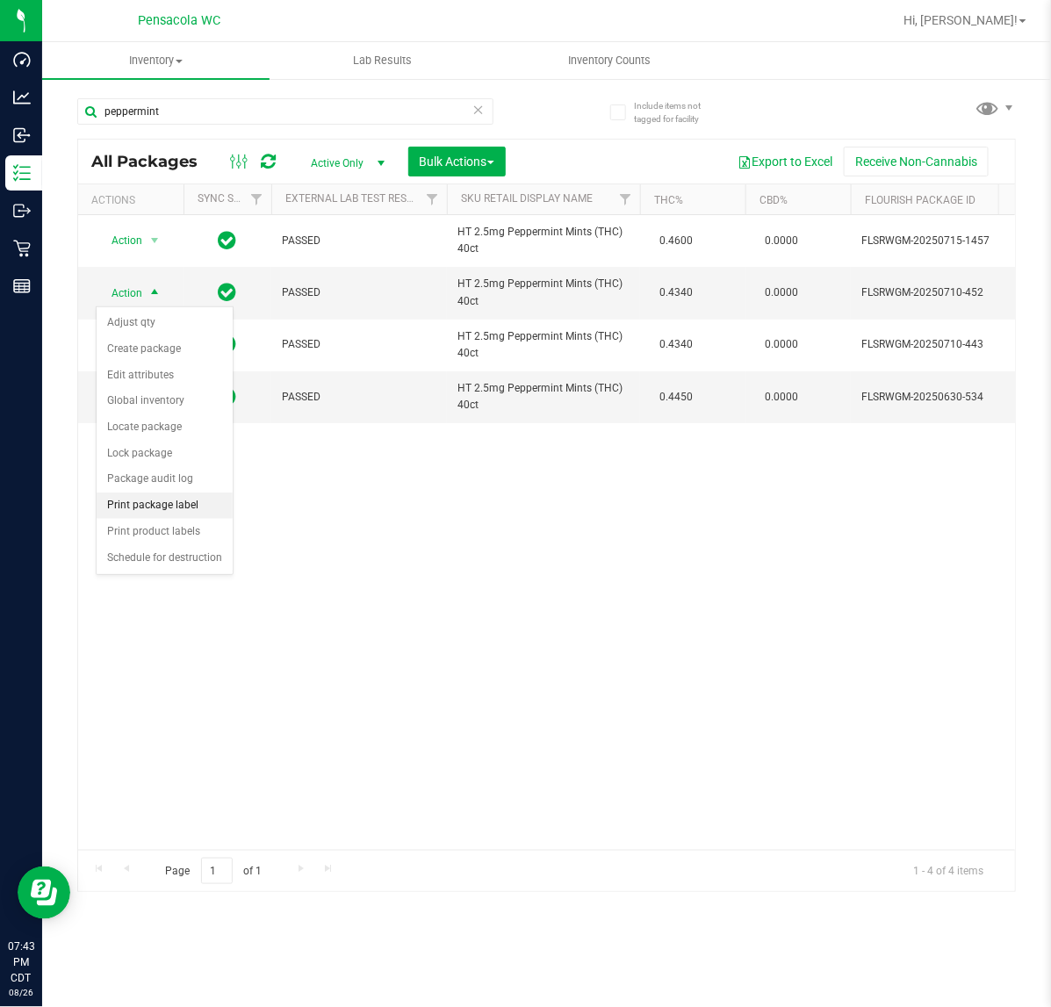
click at [190, 505] on li "Print package label" at bounding box center [165, 506] width 136 height 26
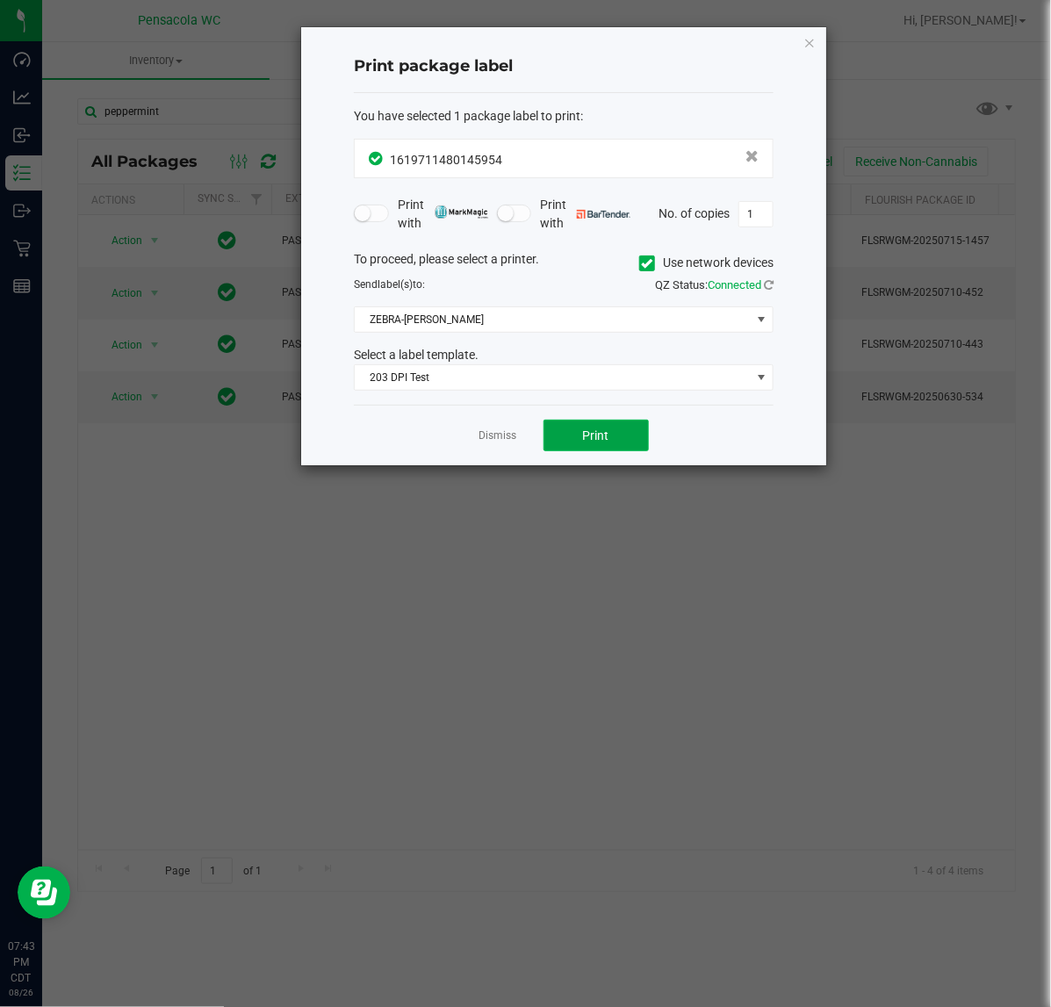
click at [611, 440] on button "Print" at bounding box center [596, 436] width 105 height 32
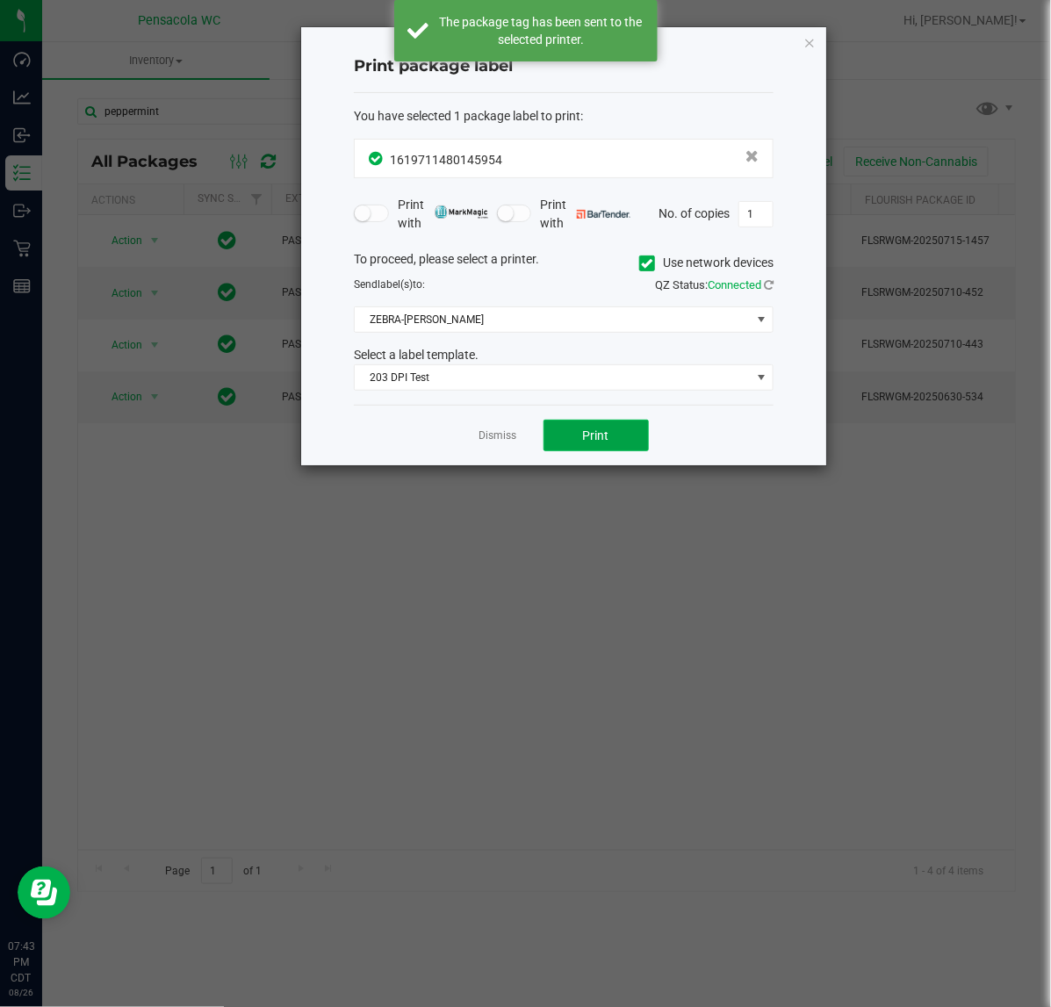
click at [611, 440] on button "Print" at bounding box center [596, 436] width 105 height 32
click at [615, 441] on button "Print" at bounding box center [596, 436] width 105 height 32
click at [808, 33] on icon "button" at bounding box center [810, 42] width 12 height 21
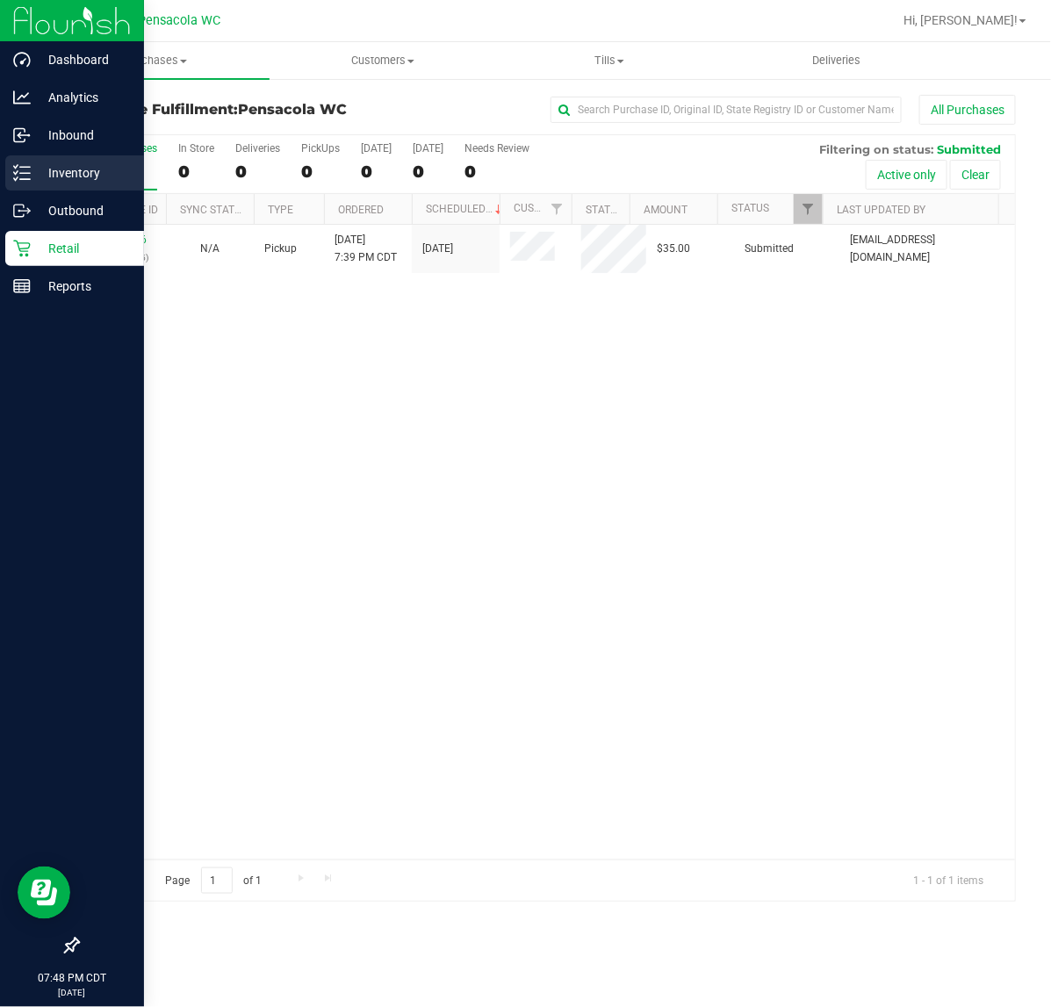
click at [53, 178] on p "Inventory" at bounding box center [83, 172] width 105 height 21
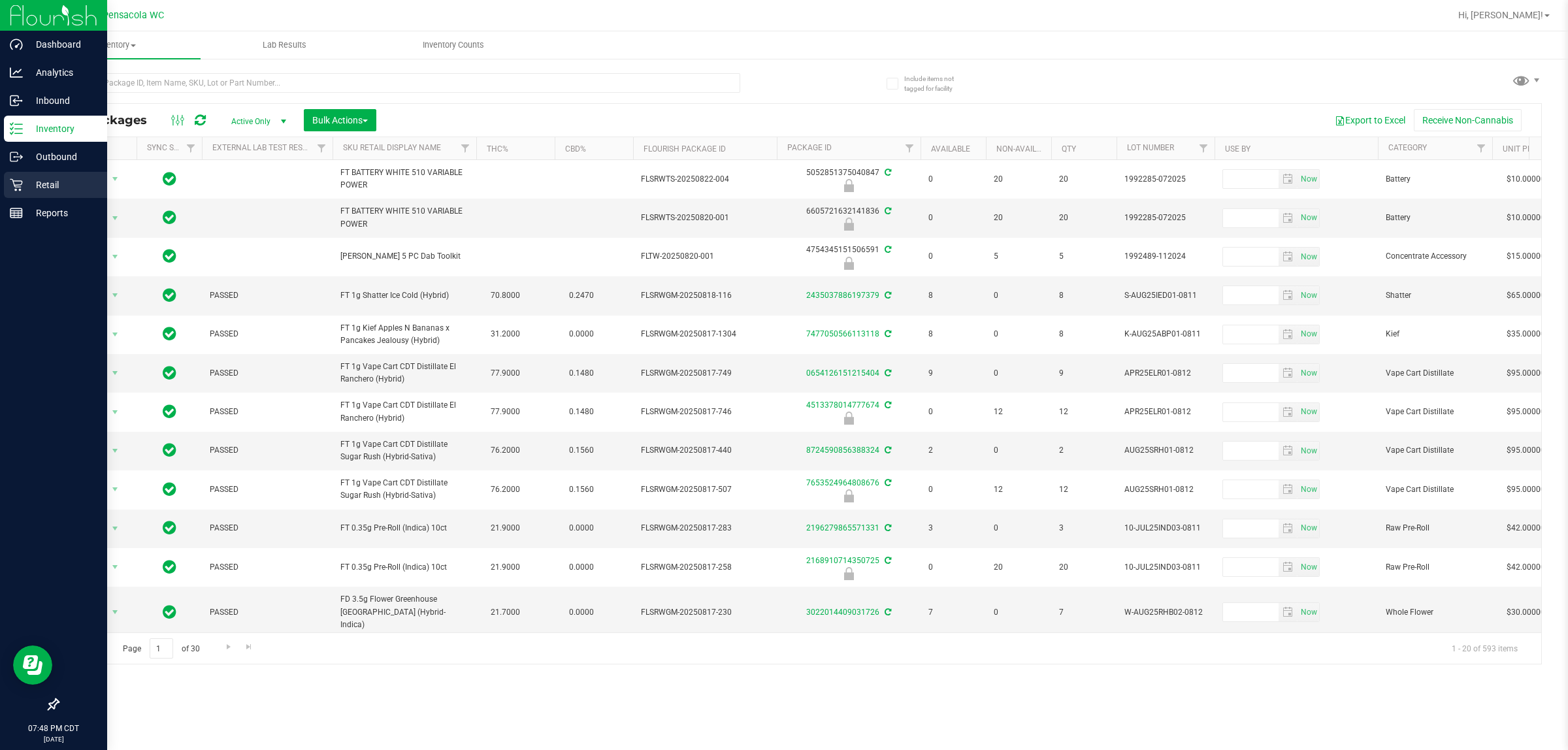
click at [13, 185] on icon at bounding box center [16, 185] width 13 height 13
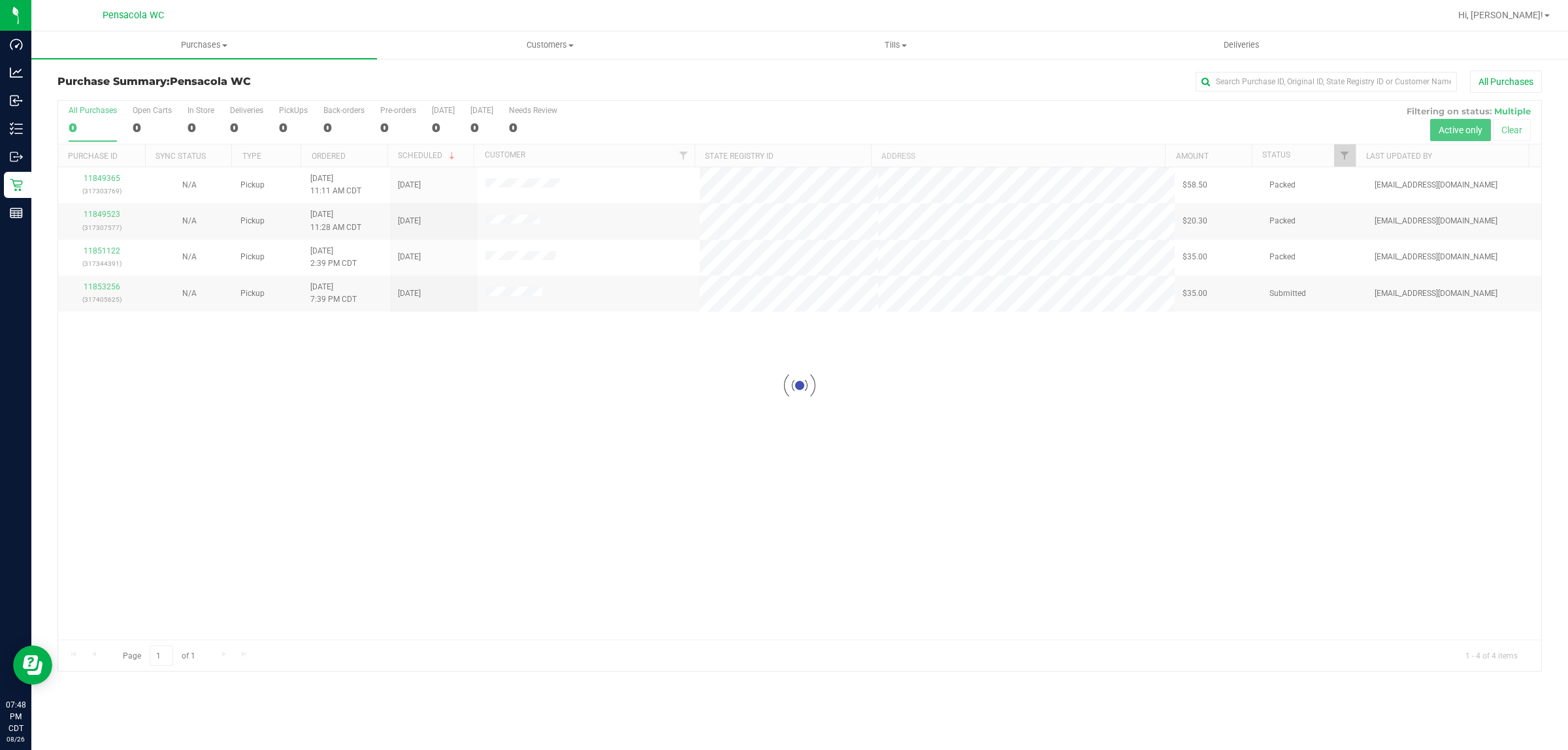
click at [782, 158] on div at bounding box center [800, 385] width 1483 height 571
click at [547, 411] on div "11849365 (317303769) N/A Pickup 8/26/2025 11:11 AM CDT 8/26/2025 $58.50 Packed …" at bounding box center [800, 403] width 1483 height 472
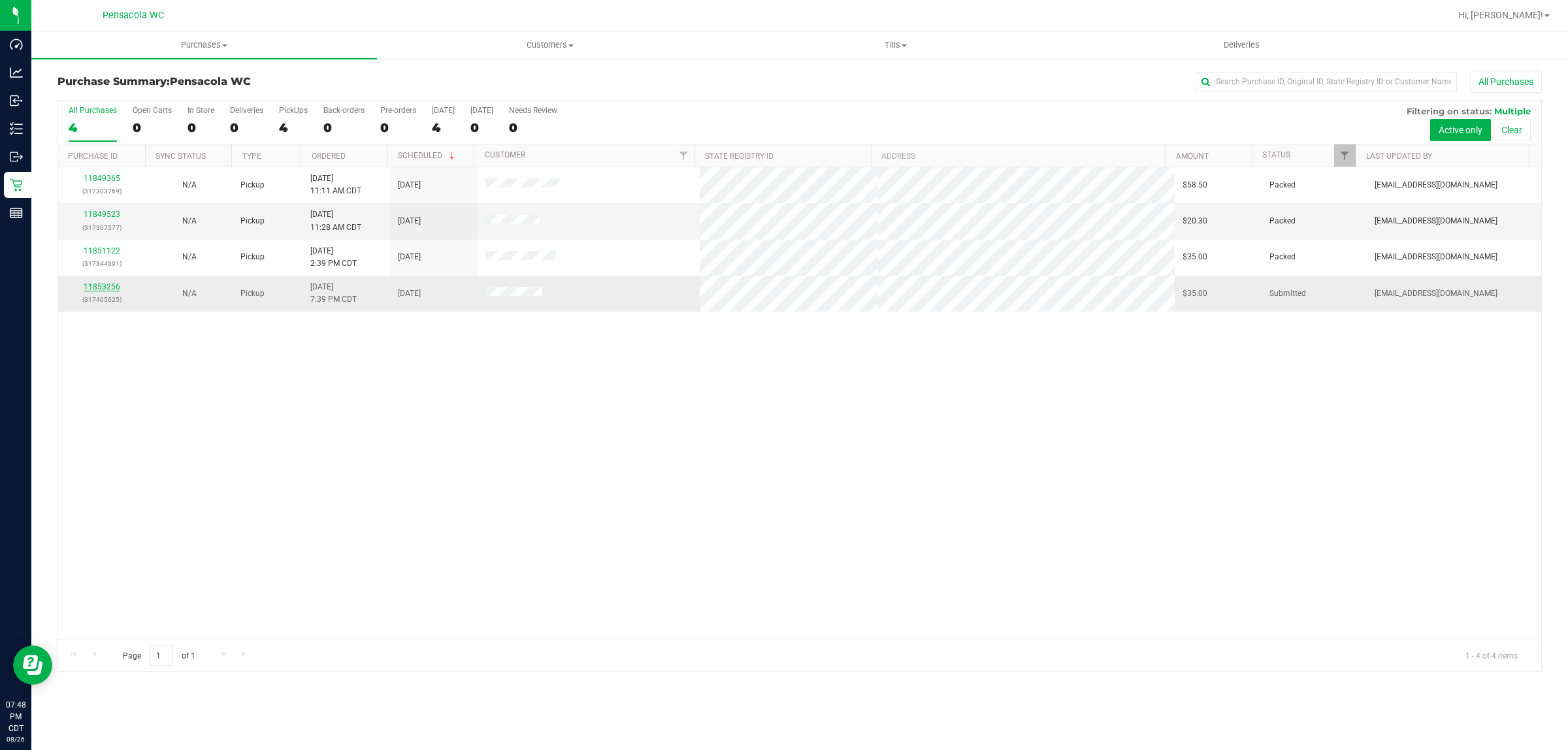
click at [105, 289] on link "11853256" at bounding box center [101, 286] width 36 height 9
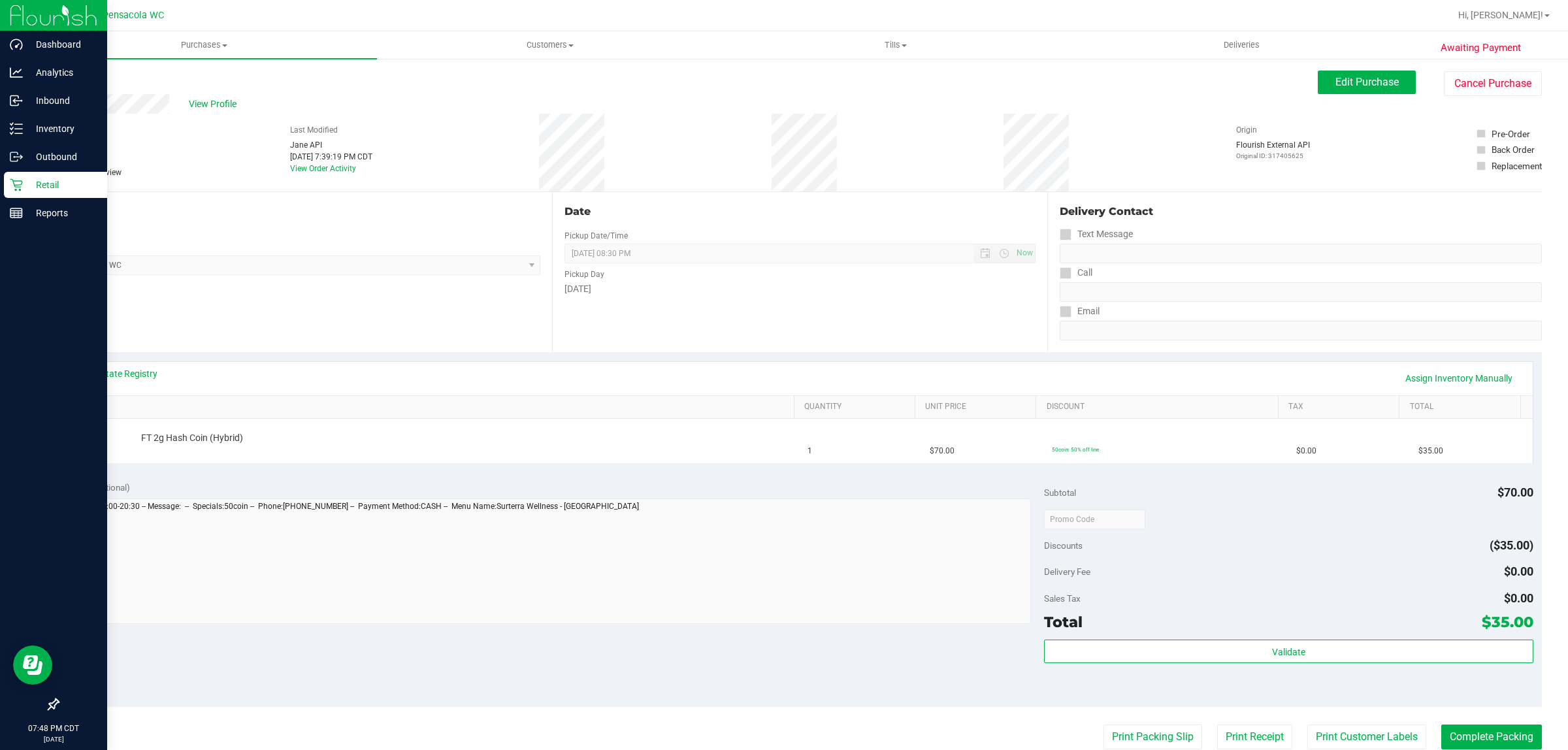
click at [17, 190] on icon at bounding box center [16, 185] width 13 height 13
